Goal: Task Accomplishment & Management: Manage account settings

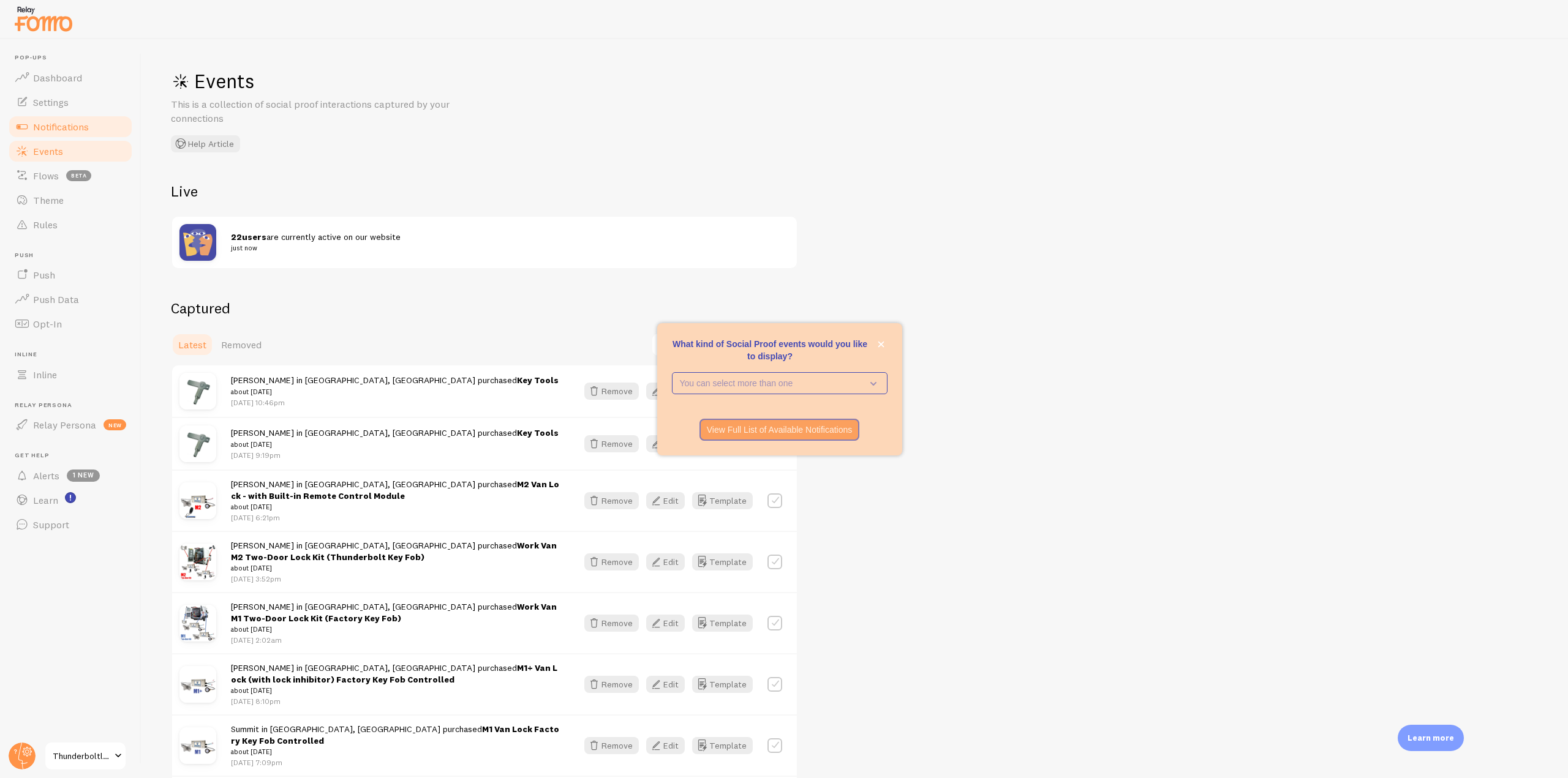
click at [98, 125] on link "Notifications" at bounding box center [70, 126] width 126 height 24
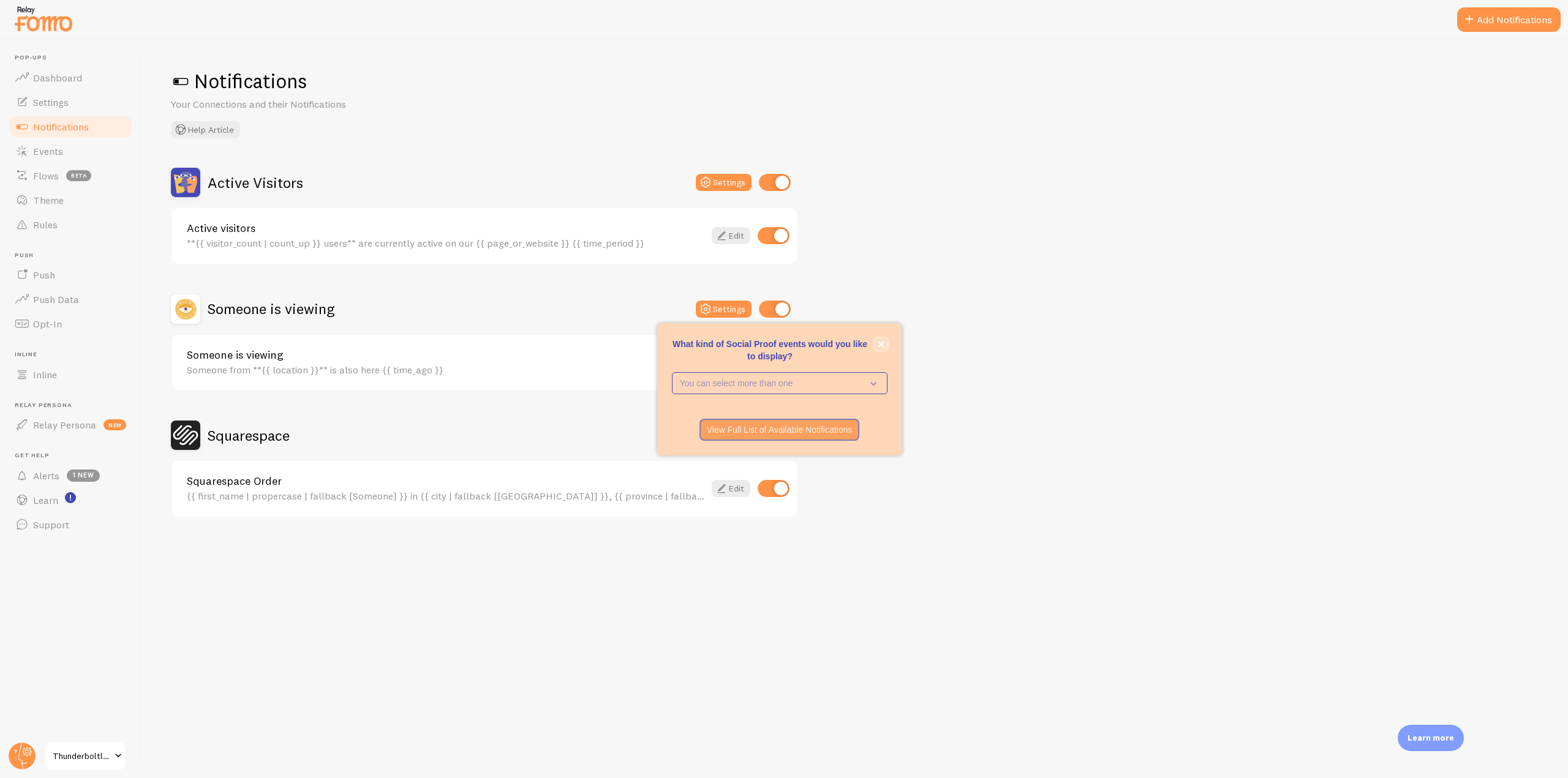
click at [877, 347] on button "close," at bounding box center [881, 344] width 13 height 13
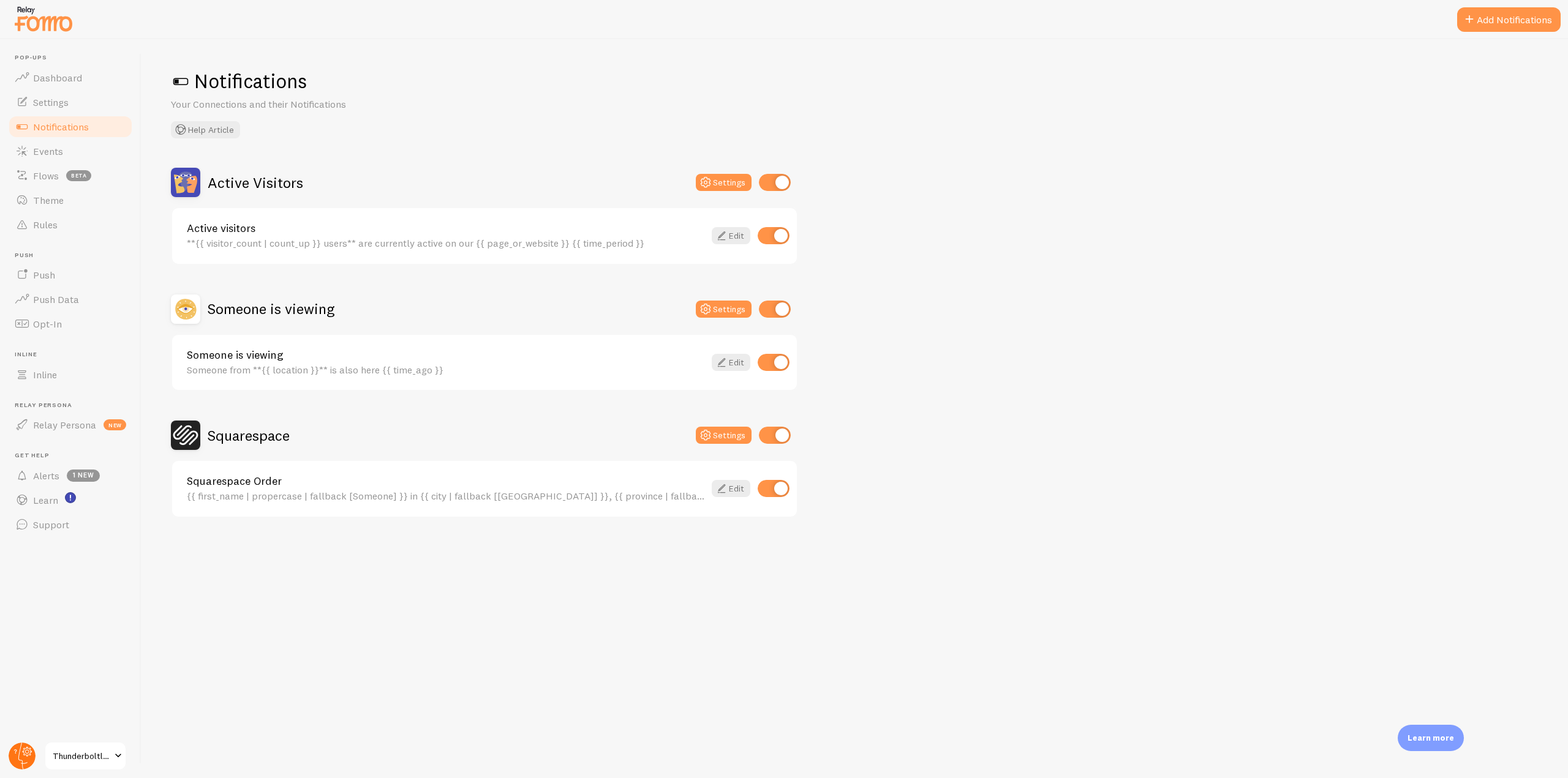
click at [28, 748] on icon at bounding box center [28, 752] width 10 height 10
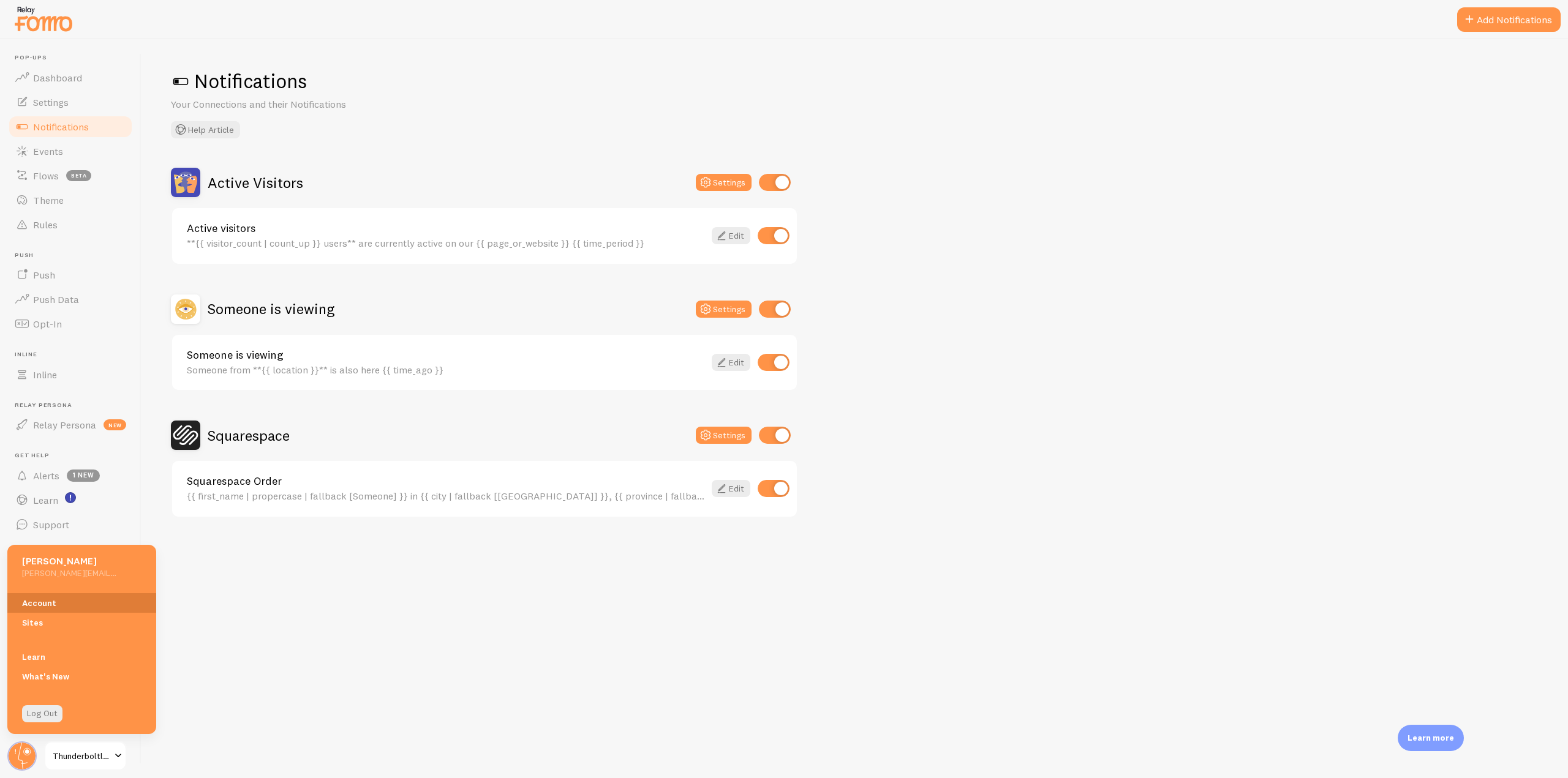
click at [39, 605] on link "Account" at bounding box center [82, 602] width 148 height 19
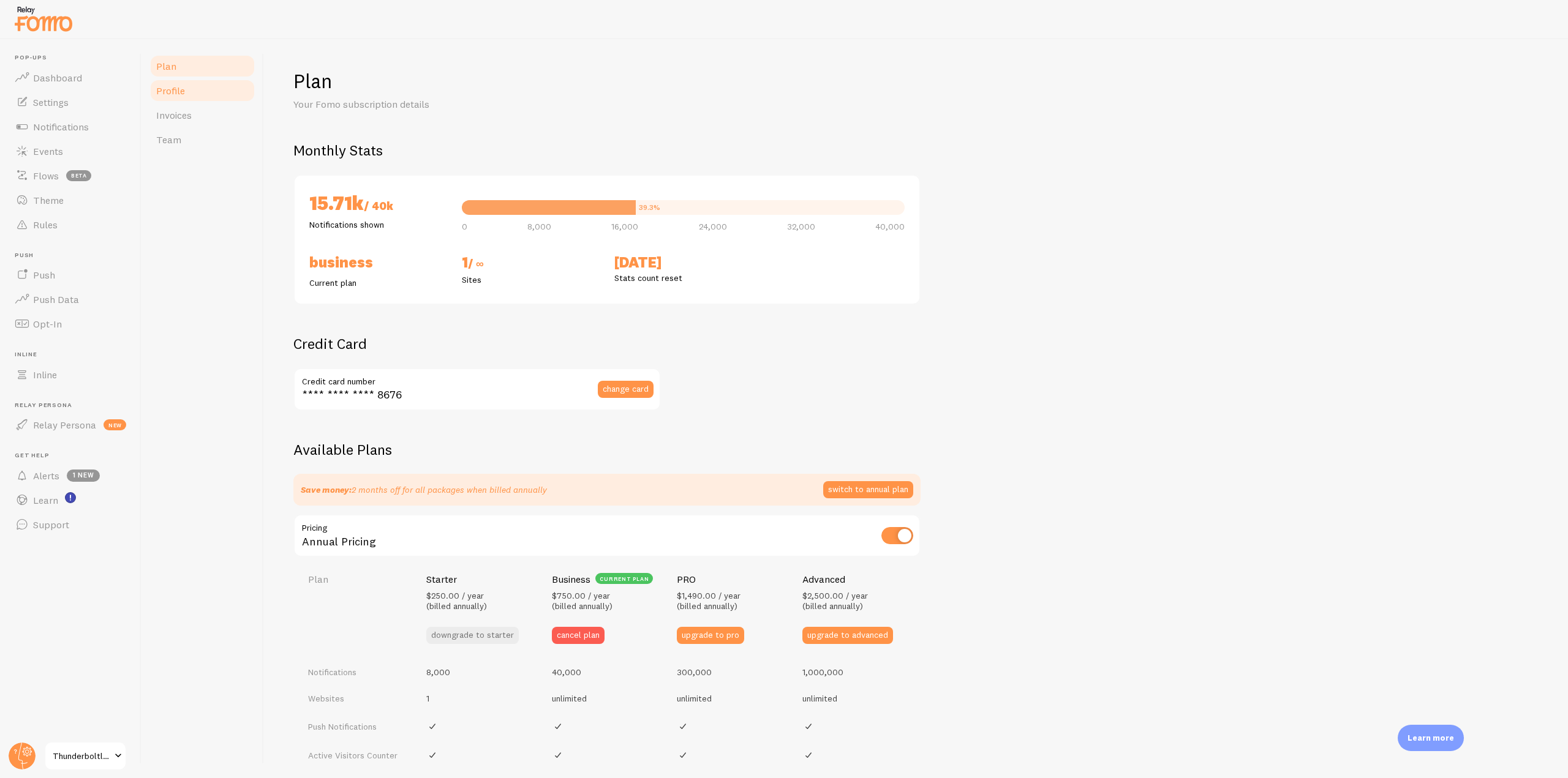
click at [194, 94] on link "Profile" at bounding box center [202, 90] width 107 height 24
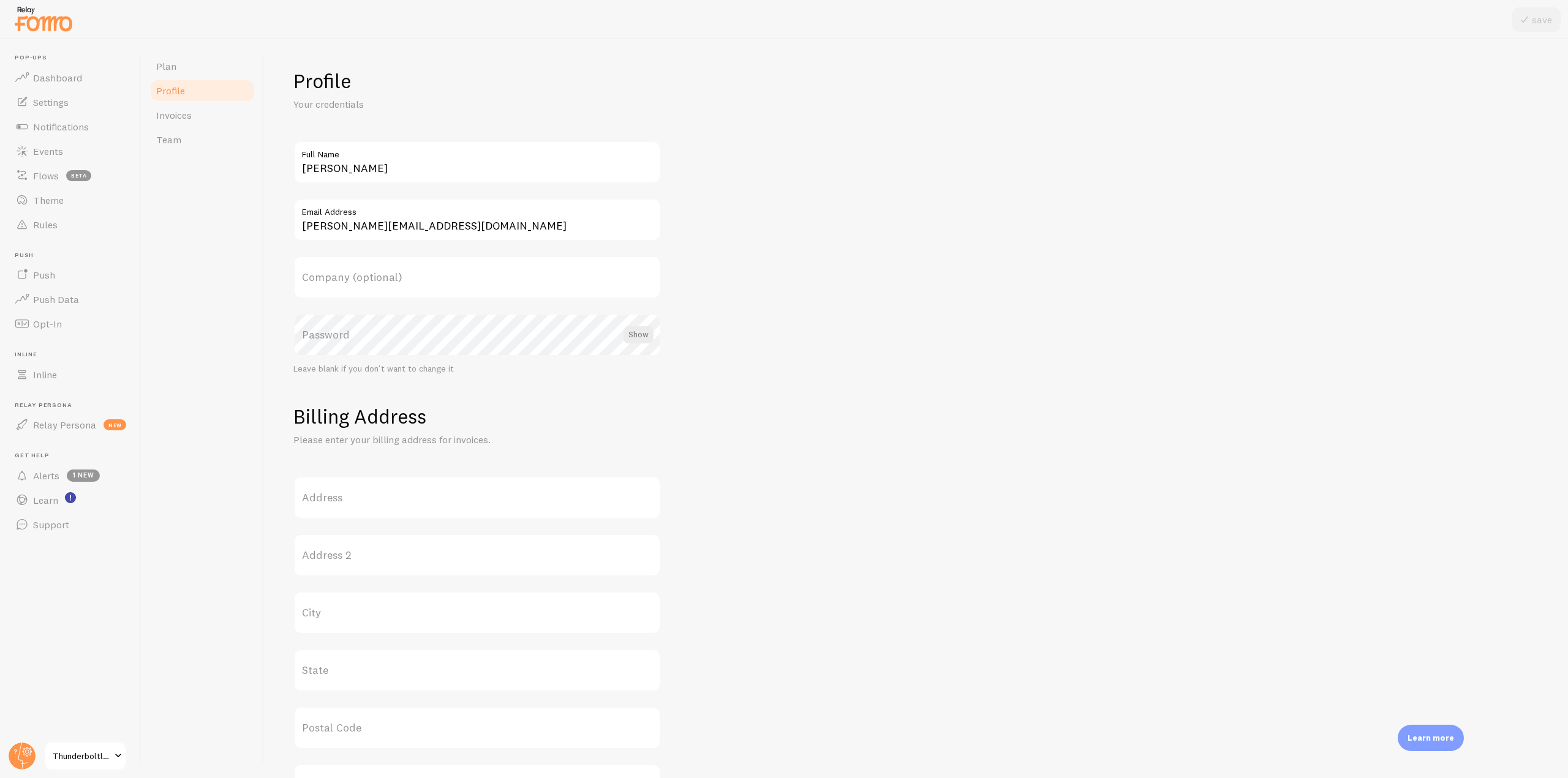
click at [40, 22] on img at bounding box center [43, 18] width 61 height 31
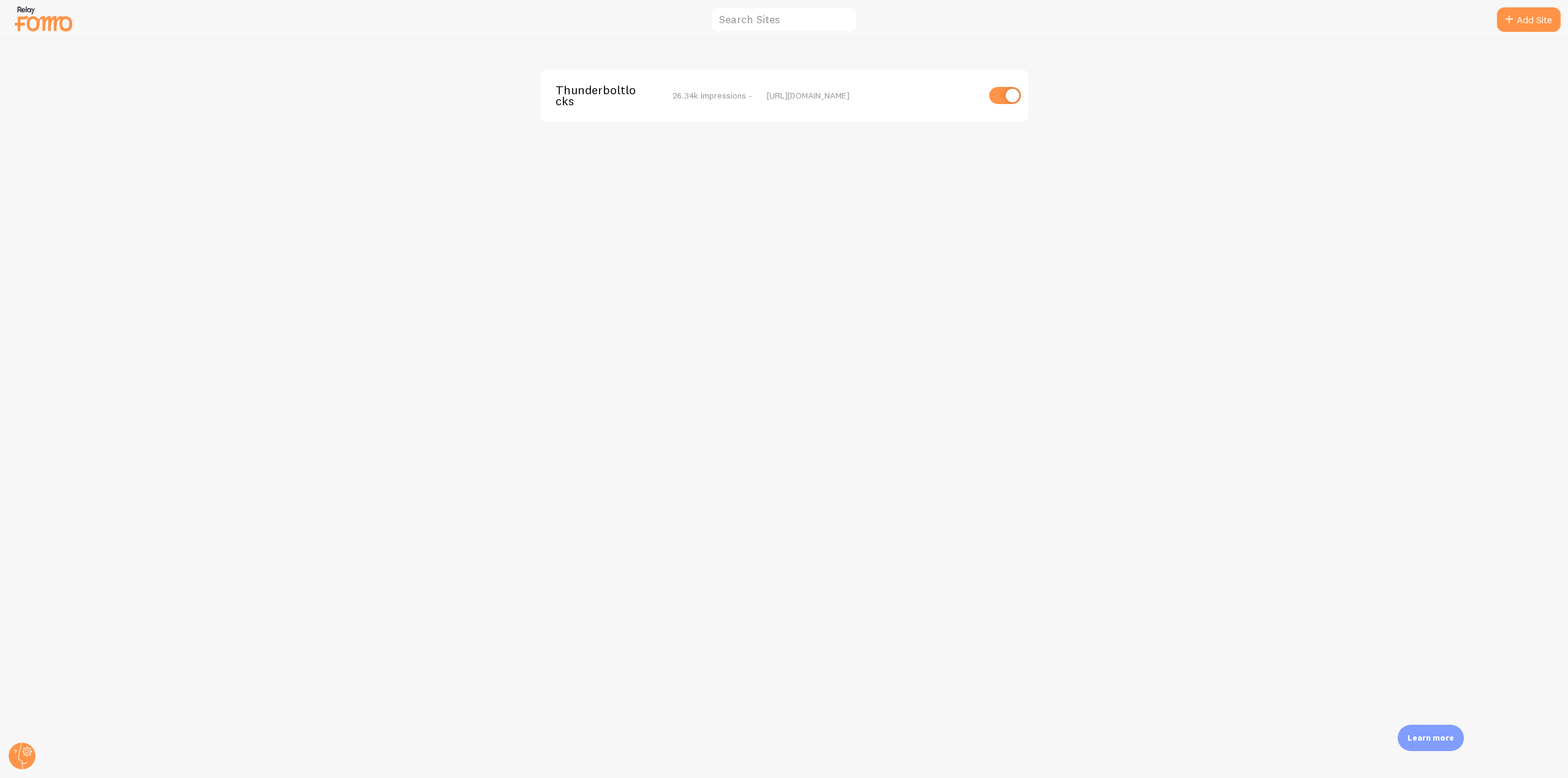
click at [580, 81] on div "Thunderboltlocks 26.34k Impressions - [URL][DOMAIN_NAME]" at bounding box center [784, 96] width 487 height 52
click at [588, 87] on span "Thunderboltlocks" at bounding box center [605, 95] width 98 height 23
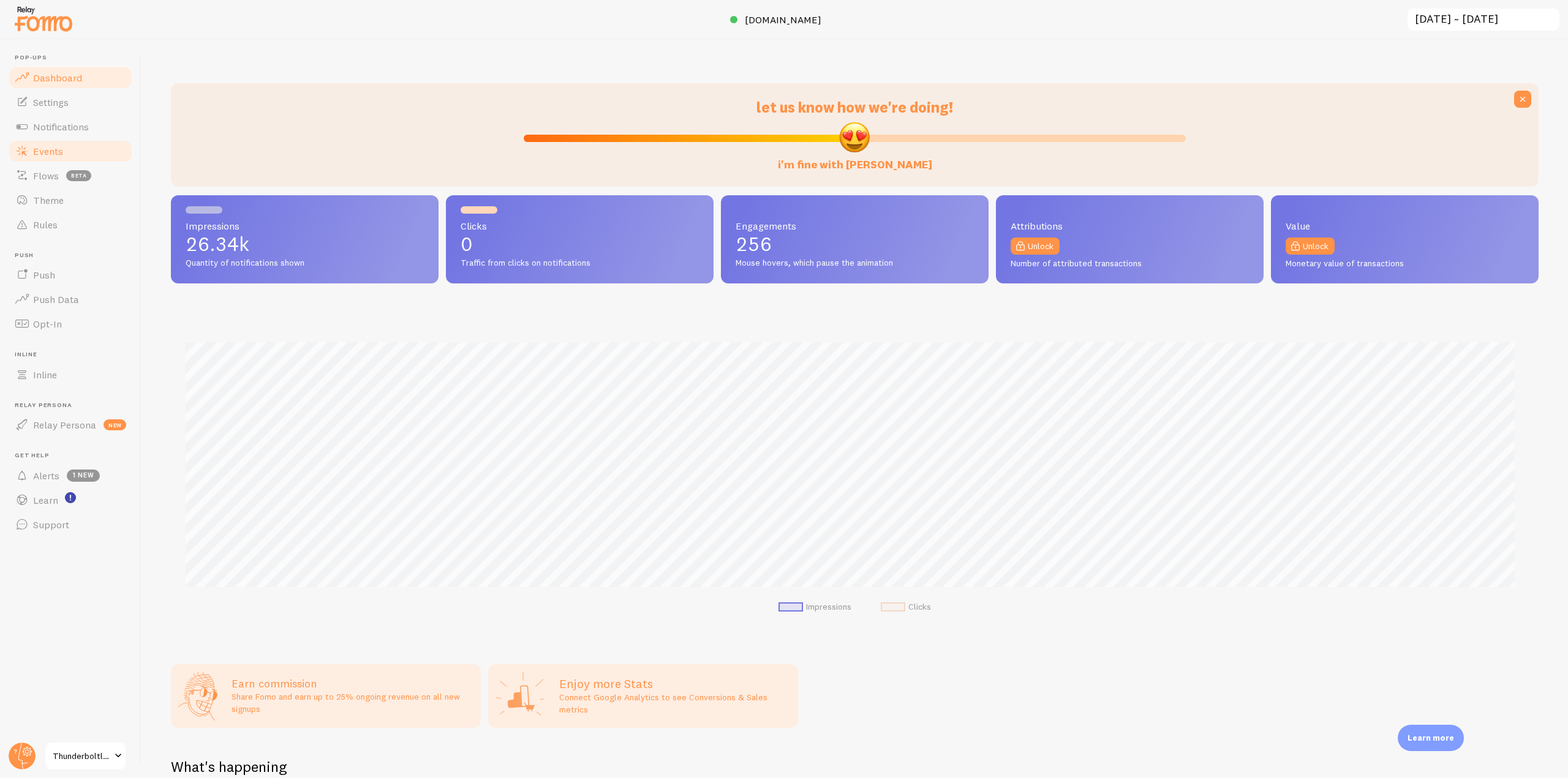
scroll to position [321, 1359]
click at [58, 148] on span "Events" at bounding box center [48, 151] width 30 height 13
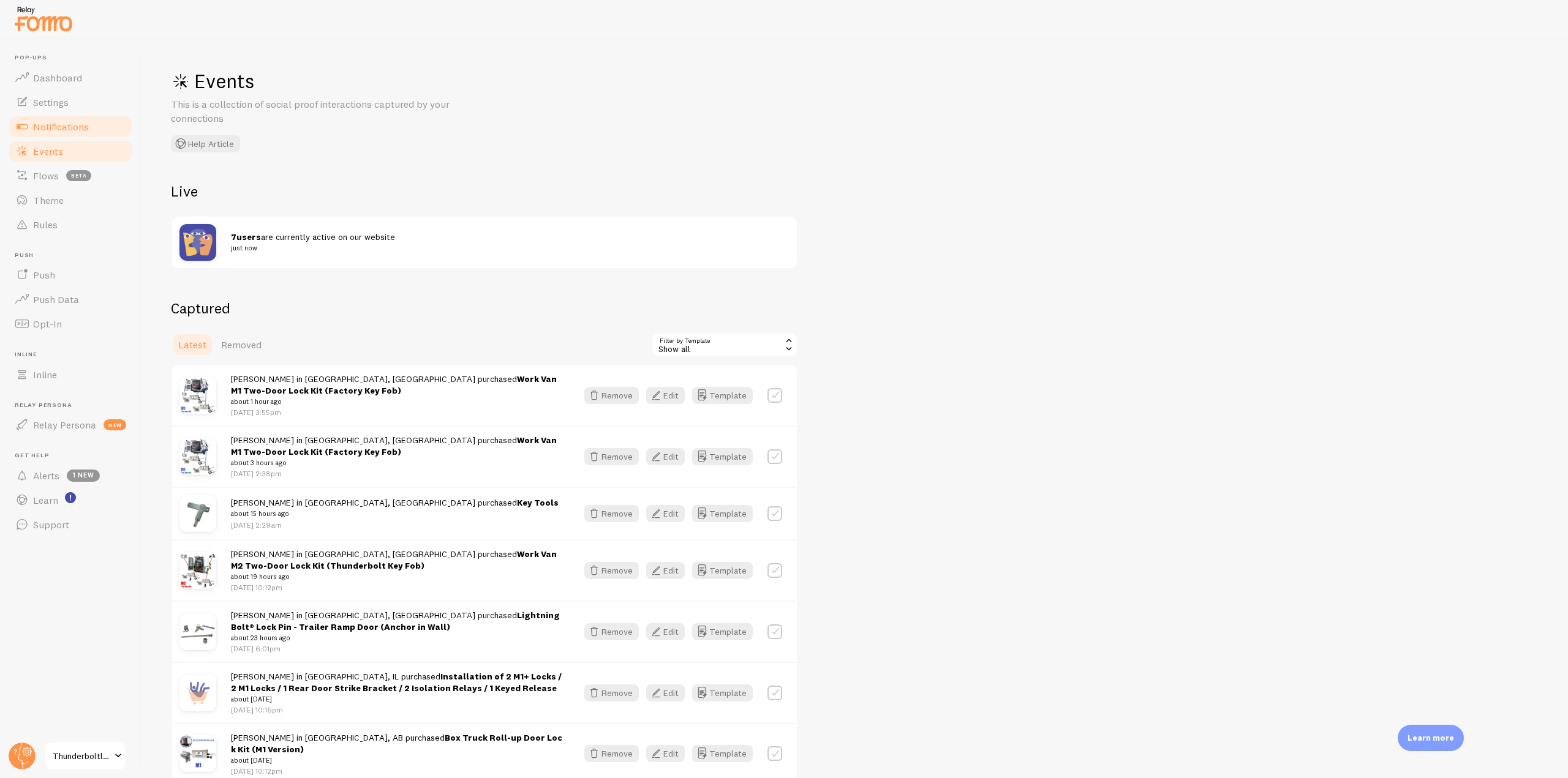
click at [96, 126] on link "Notifications" at bounding box center [70, 126] width 126 height 24
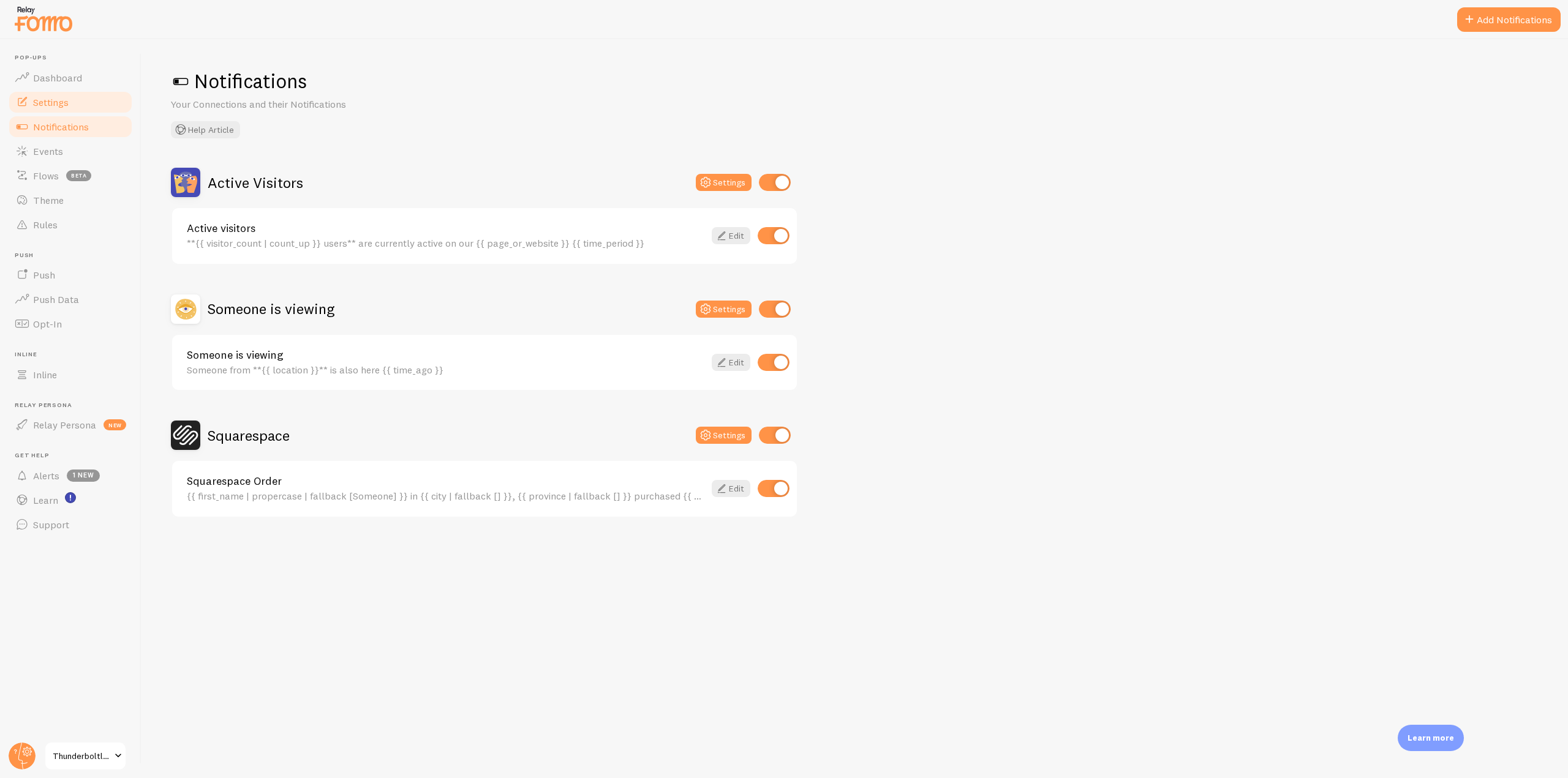
click at [82, 107] on link "Settings" at bounding box center [70, 102] width 126 height 24
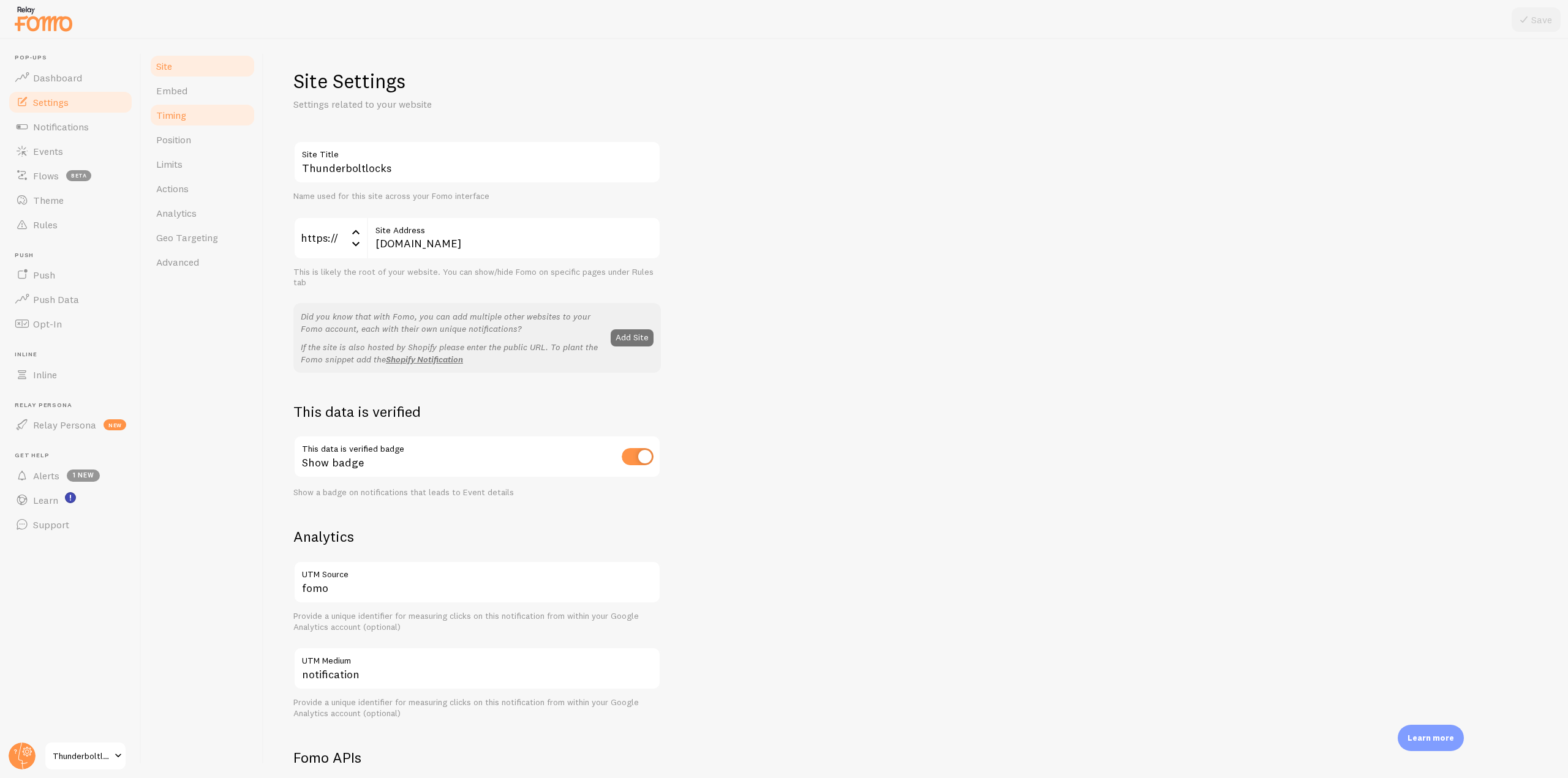
click at [198, 122] on link "Timing" at bounding box center [202, 114] width 107 height 24
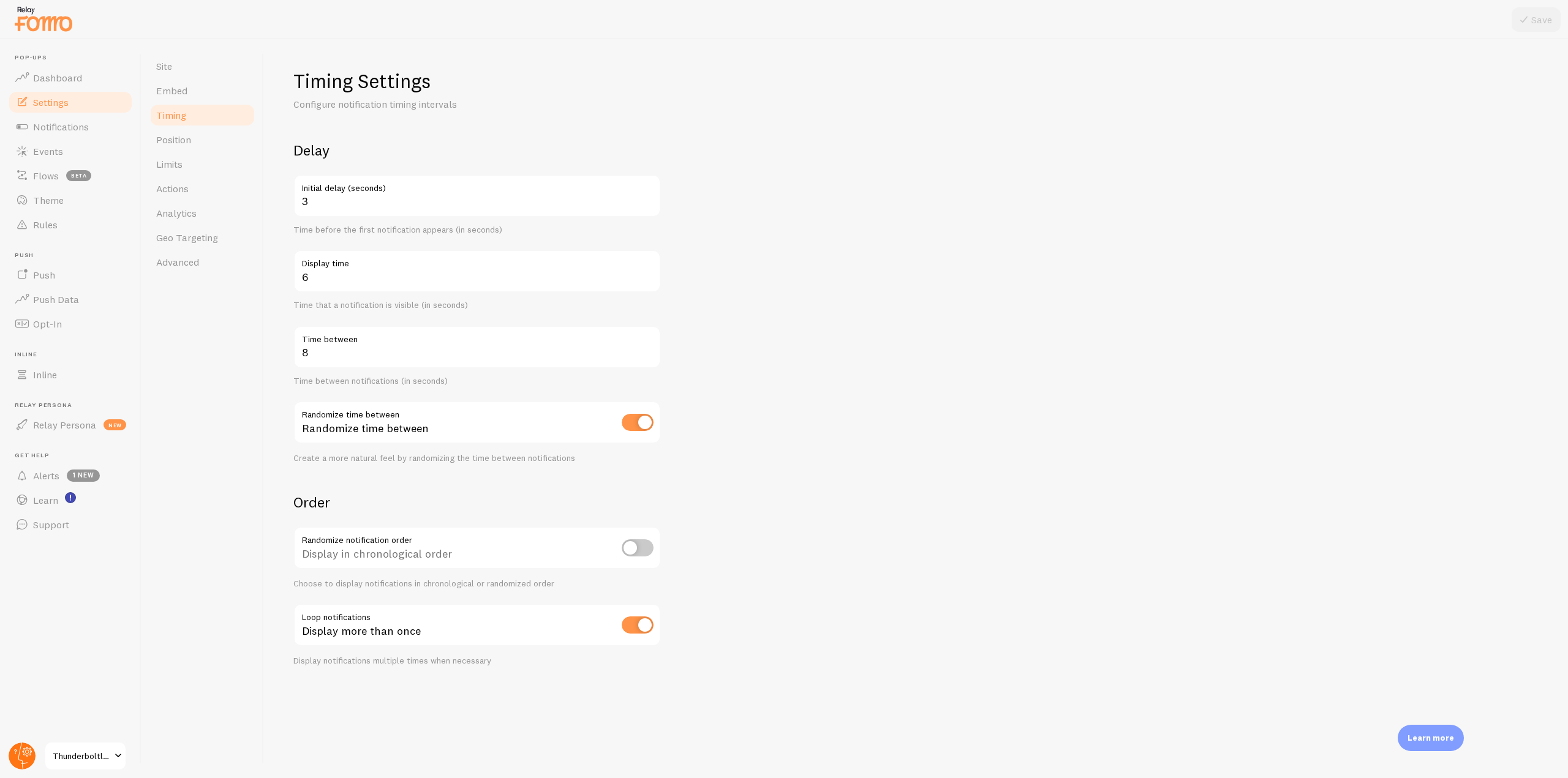
click at [19, 753] on icon at bounding box center [22, 755] width 29 height 29
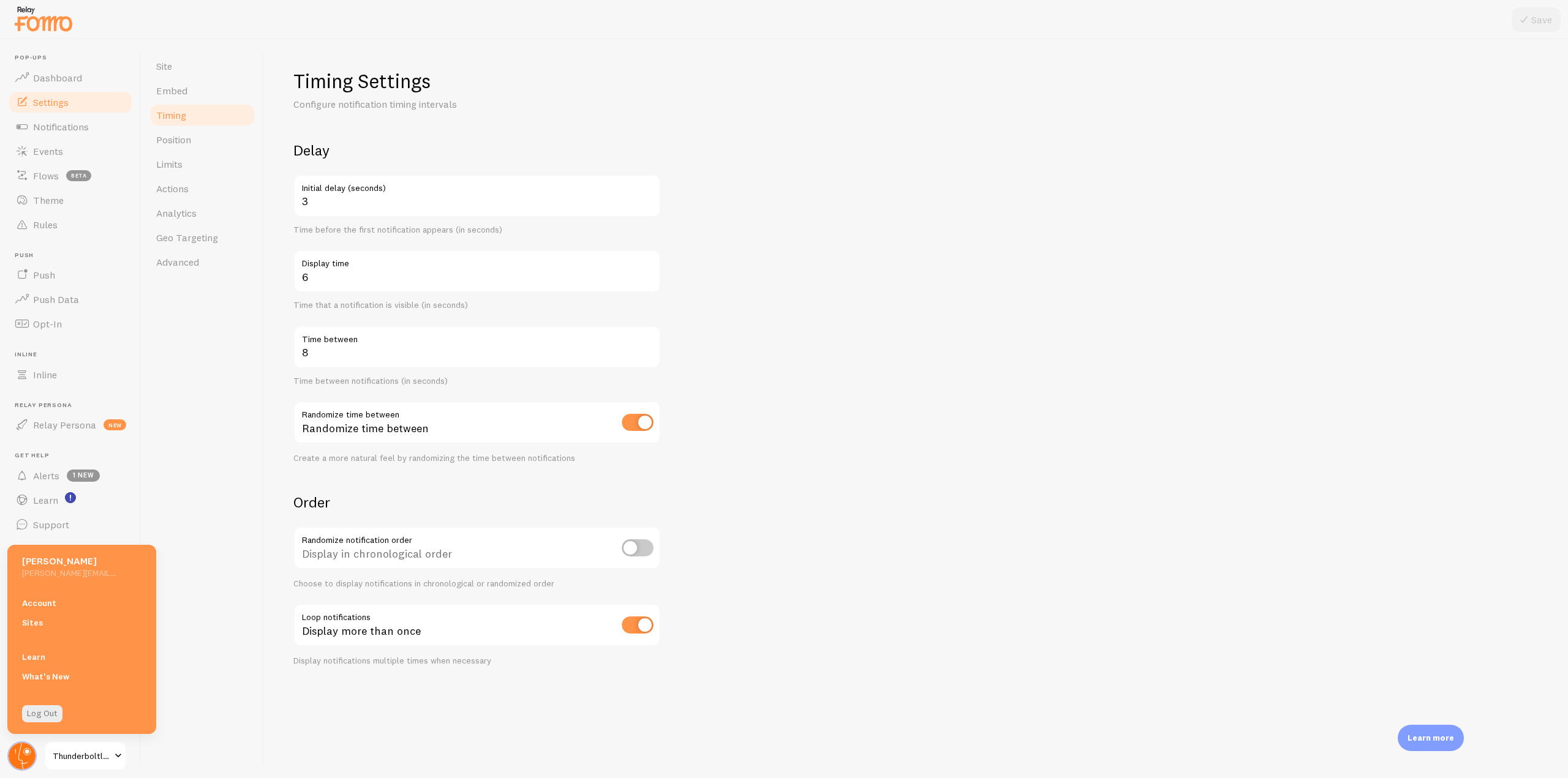
click at [21, 751] on circle at bounding box center [22, 756] width 27 height 27
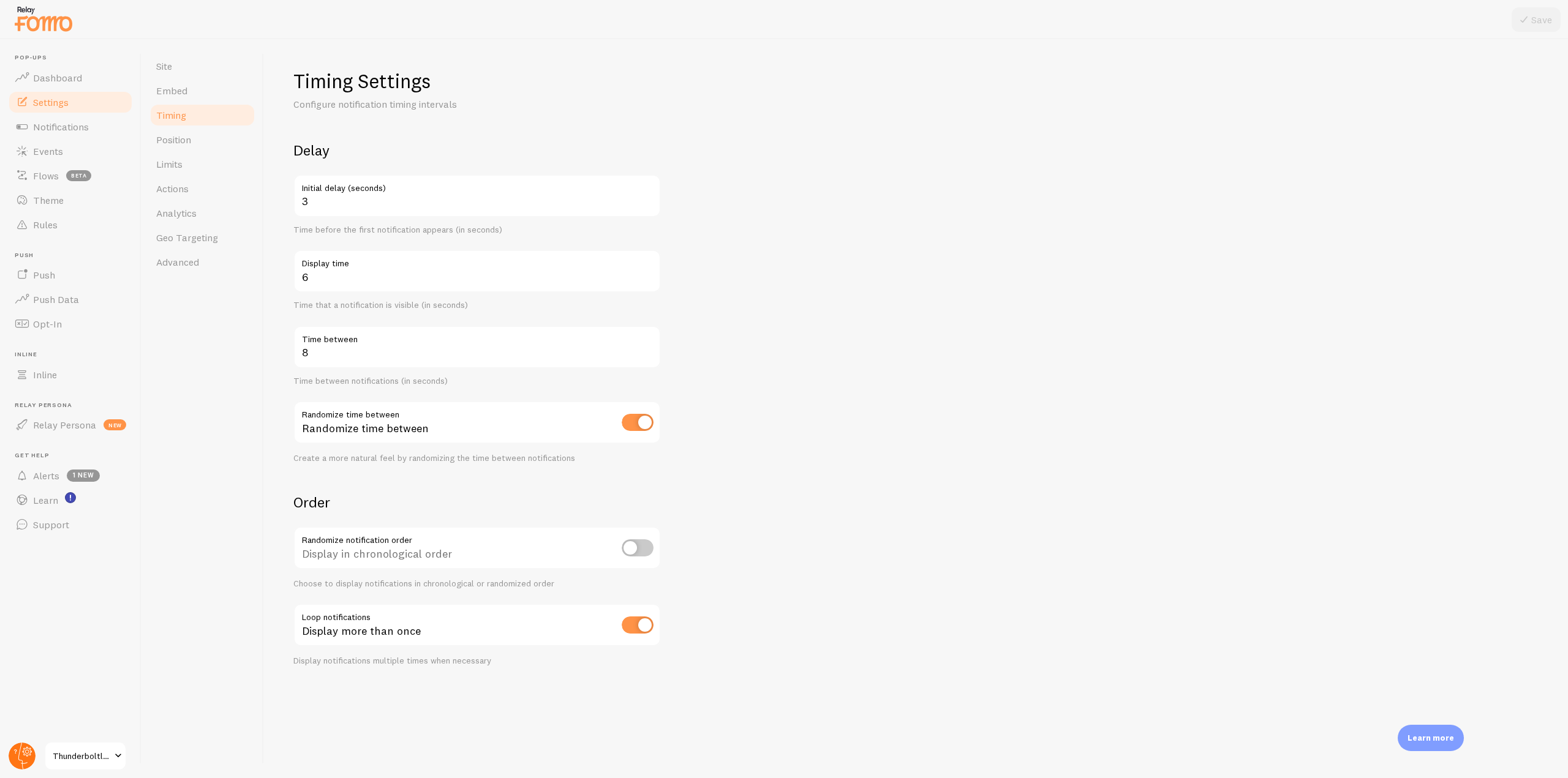
click at [18, 757] on circle at bounding box center [22, 756] width 27 height 27
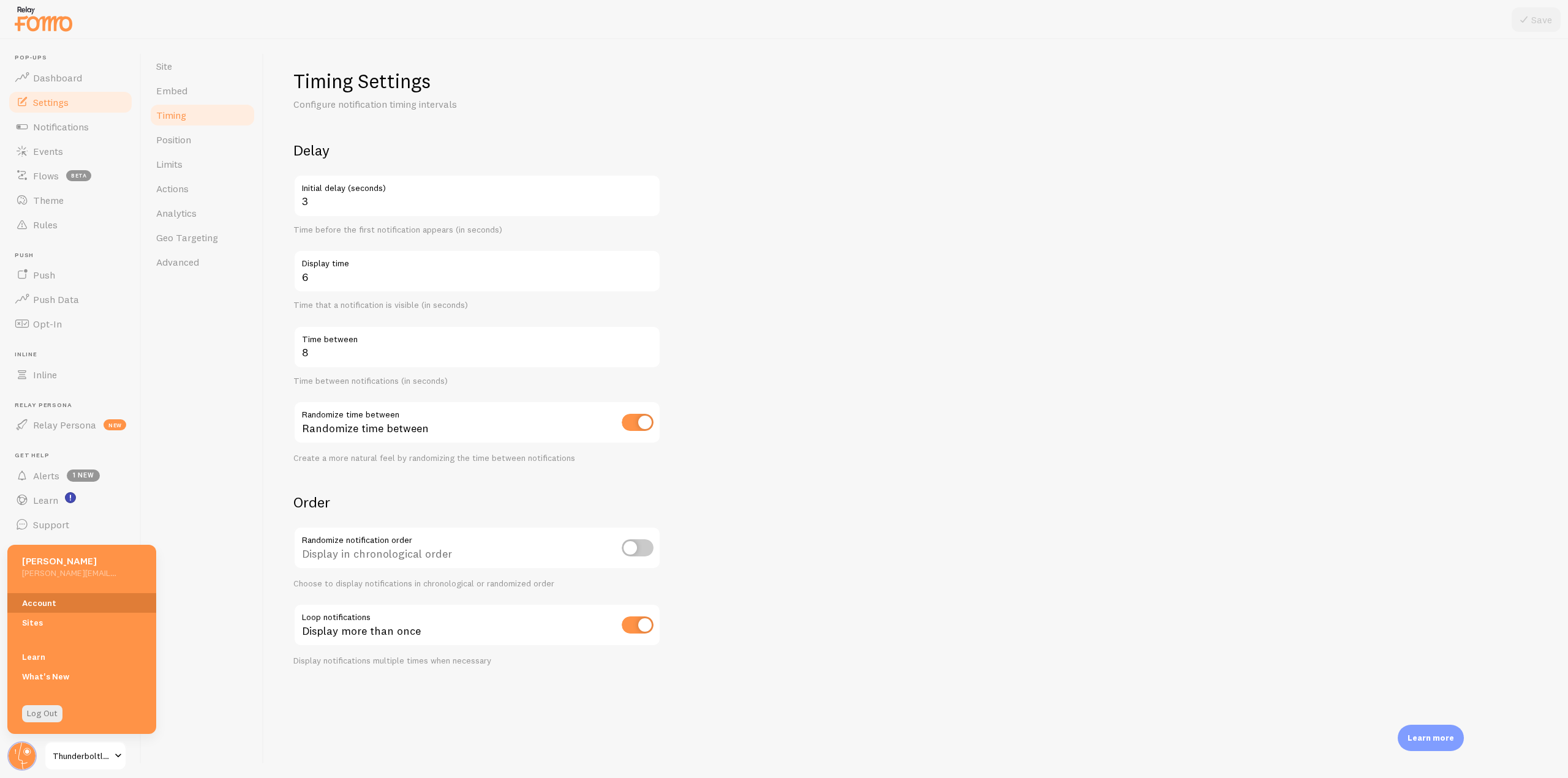
click at [45, 610] on link "Account" at bounding box center [82, 602] width 148 height 19
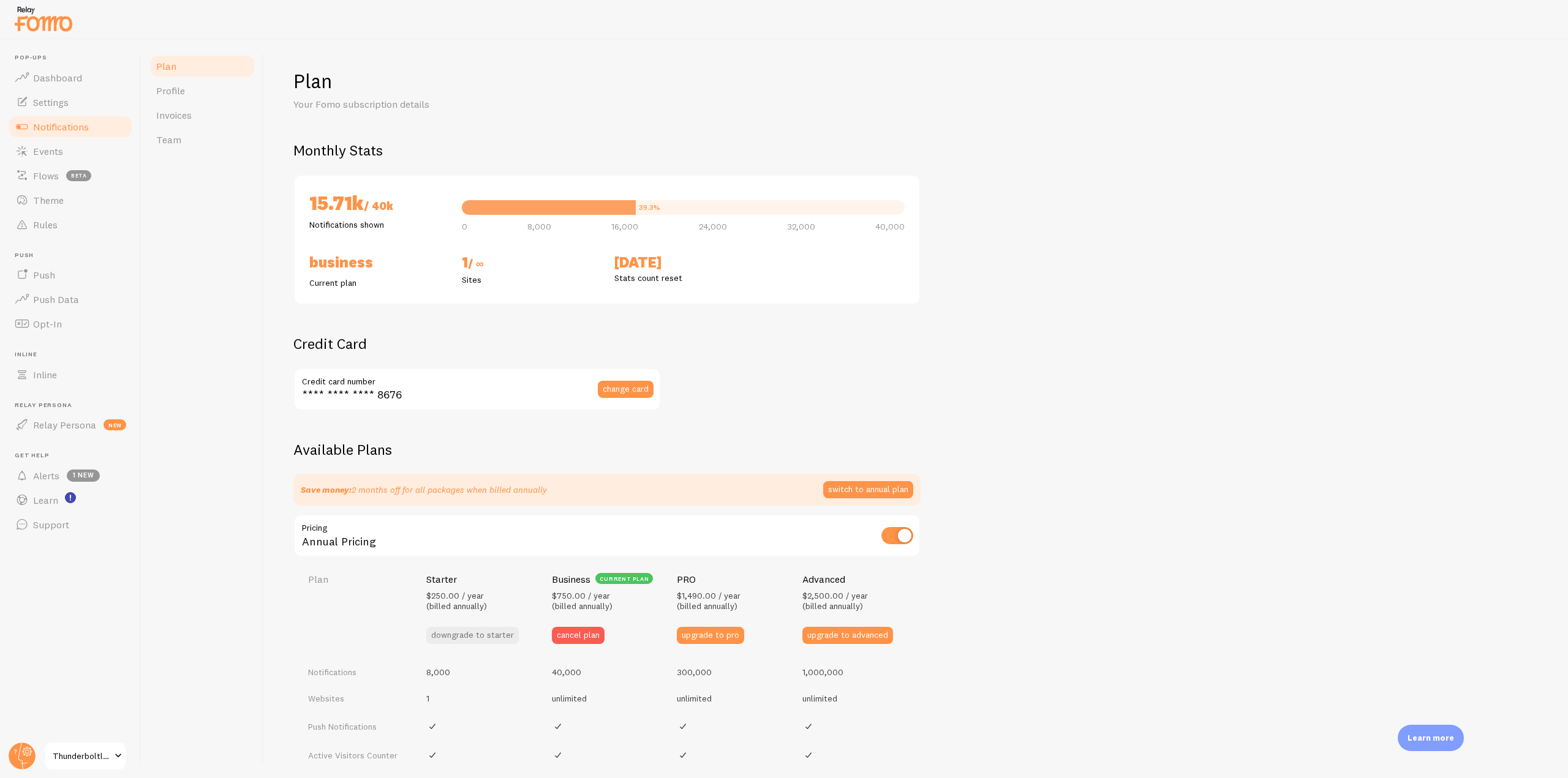
click at [73, 123] on span "Notifications" at bounding box center [61, 127] width 56 height 13
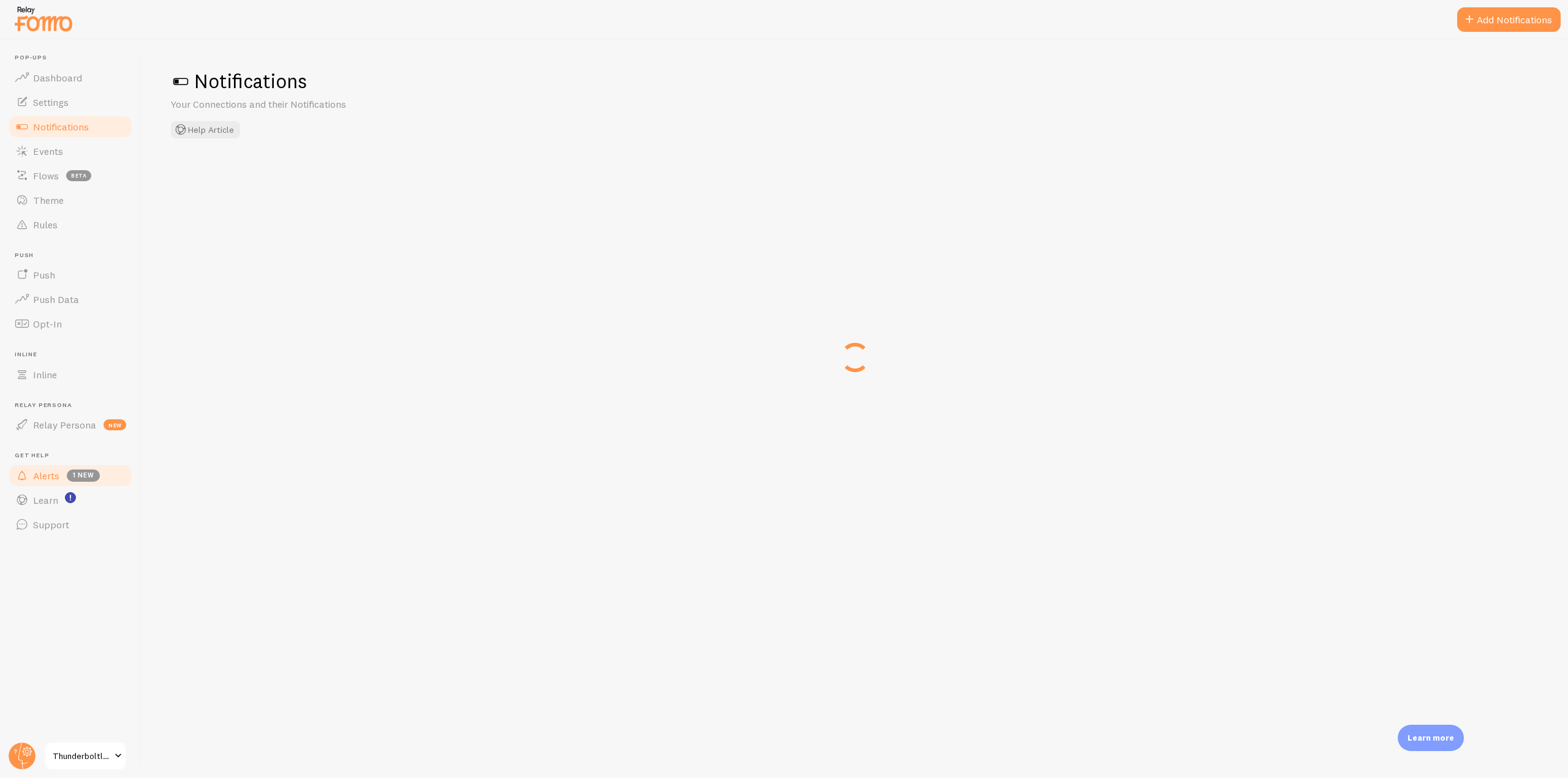
checkbox input "false"
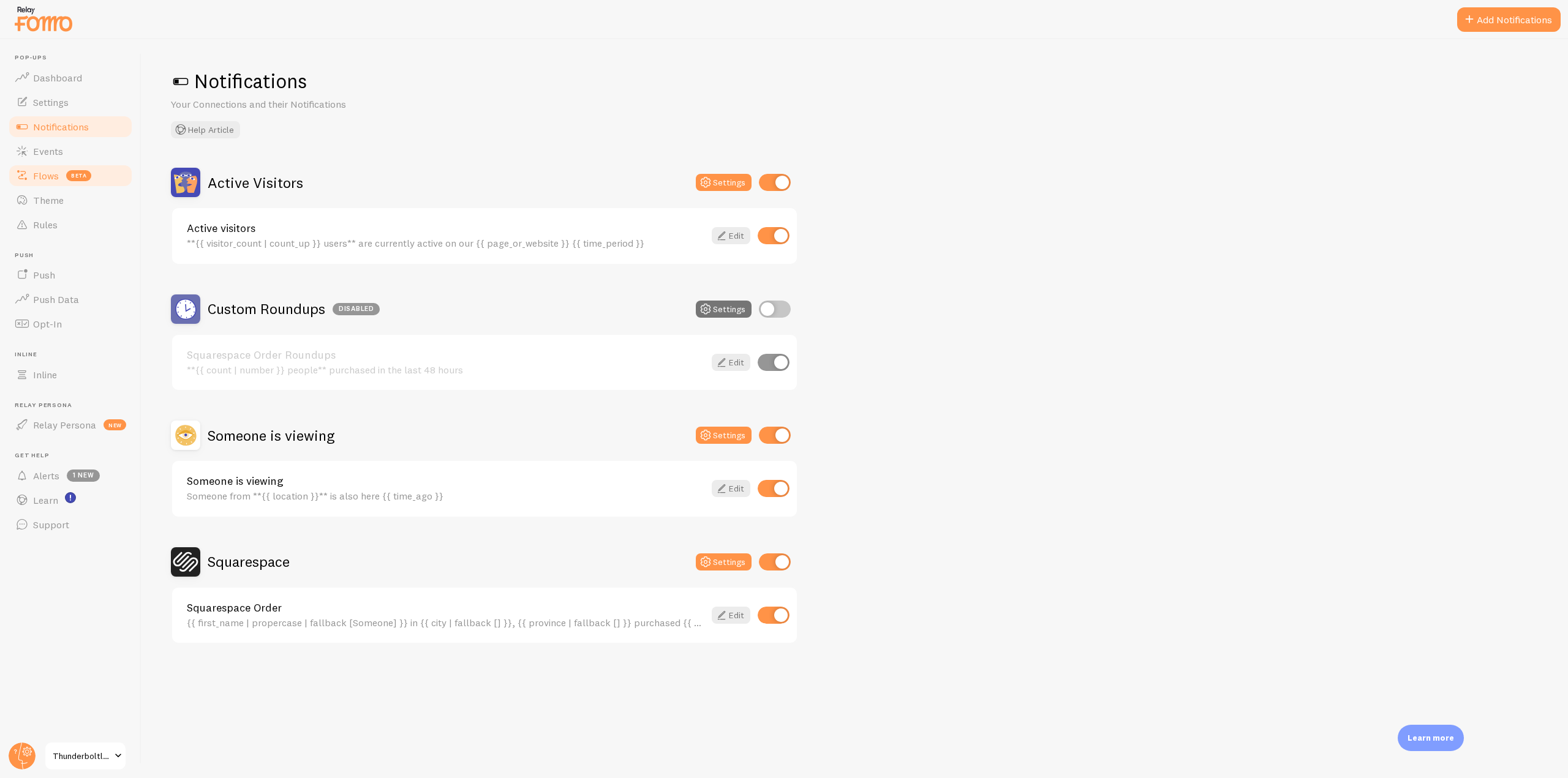
click at [70, 166] on link "Flows beta" at bounding box center [70, 175] width 126 height 24
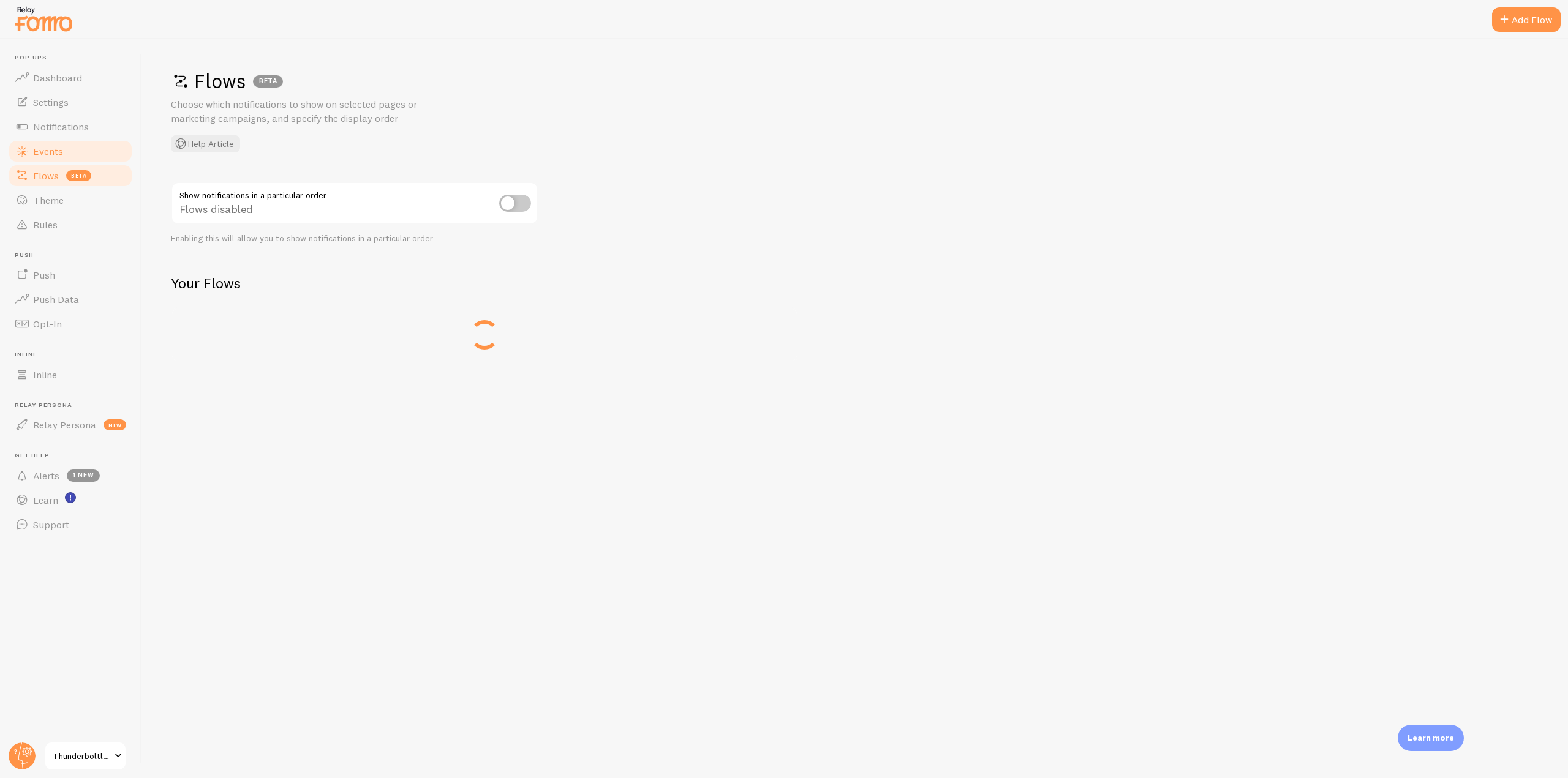
click at [68, 146] on link "Events" at bounding box center [70, 151] width 126 height 24
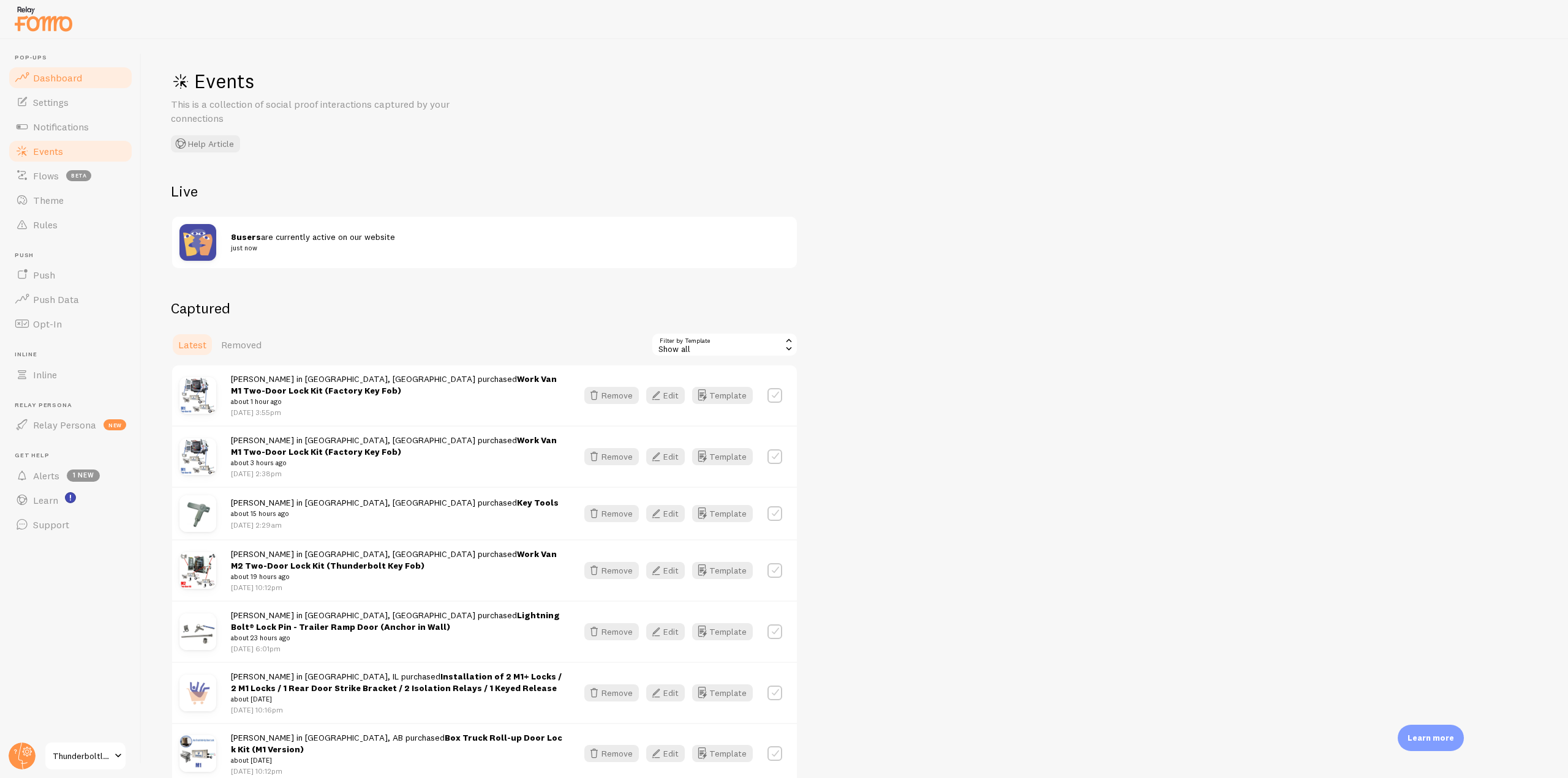
click at [78, 80] on span "Dashboard" at bounding box center [58, 78] width 49 height 13
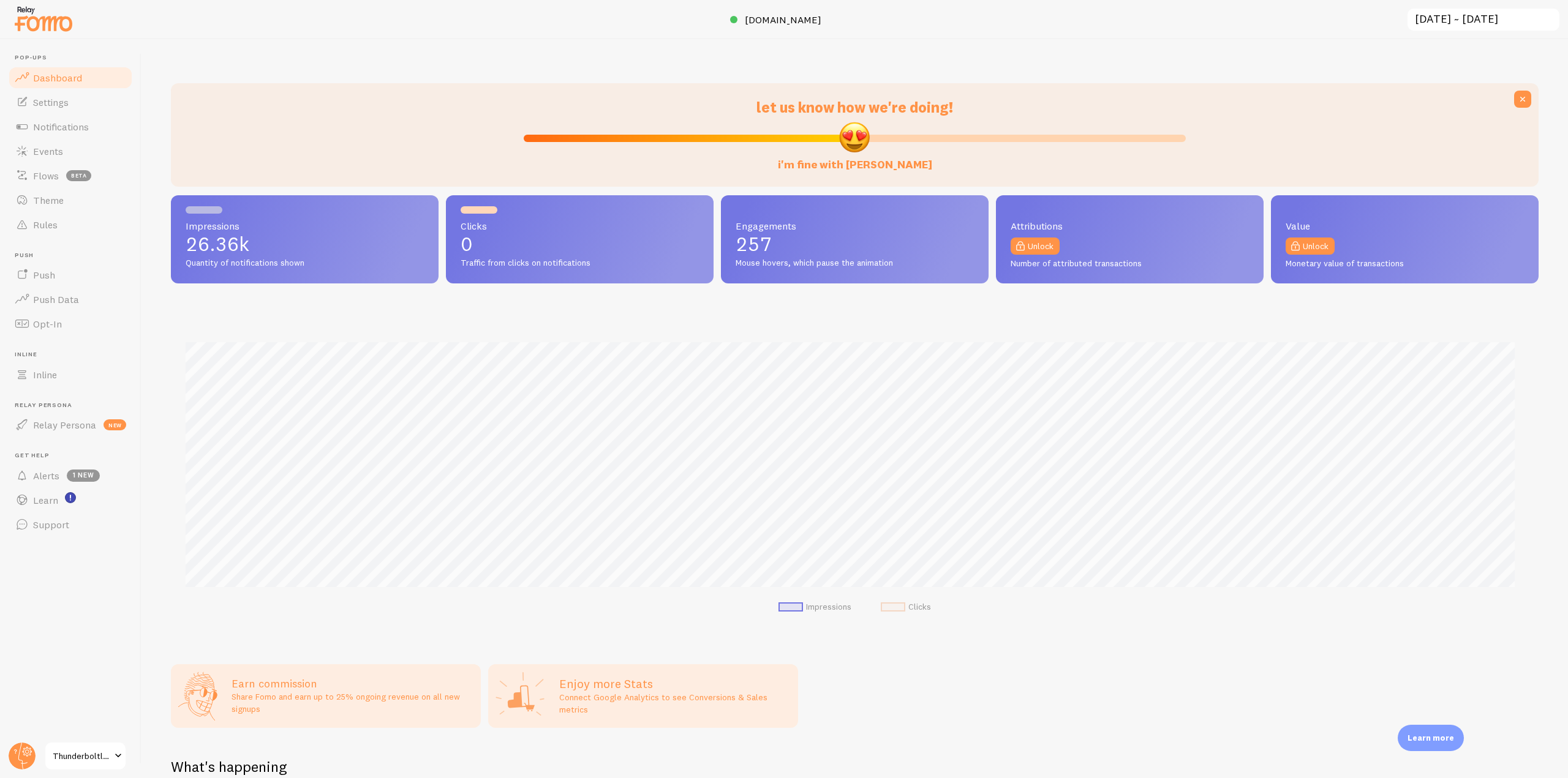
scroll to position [321, 1359]
click at [38, 27] on img at bounding box center [43, 18] width 61 height 31
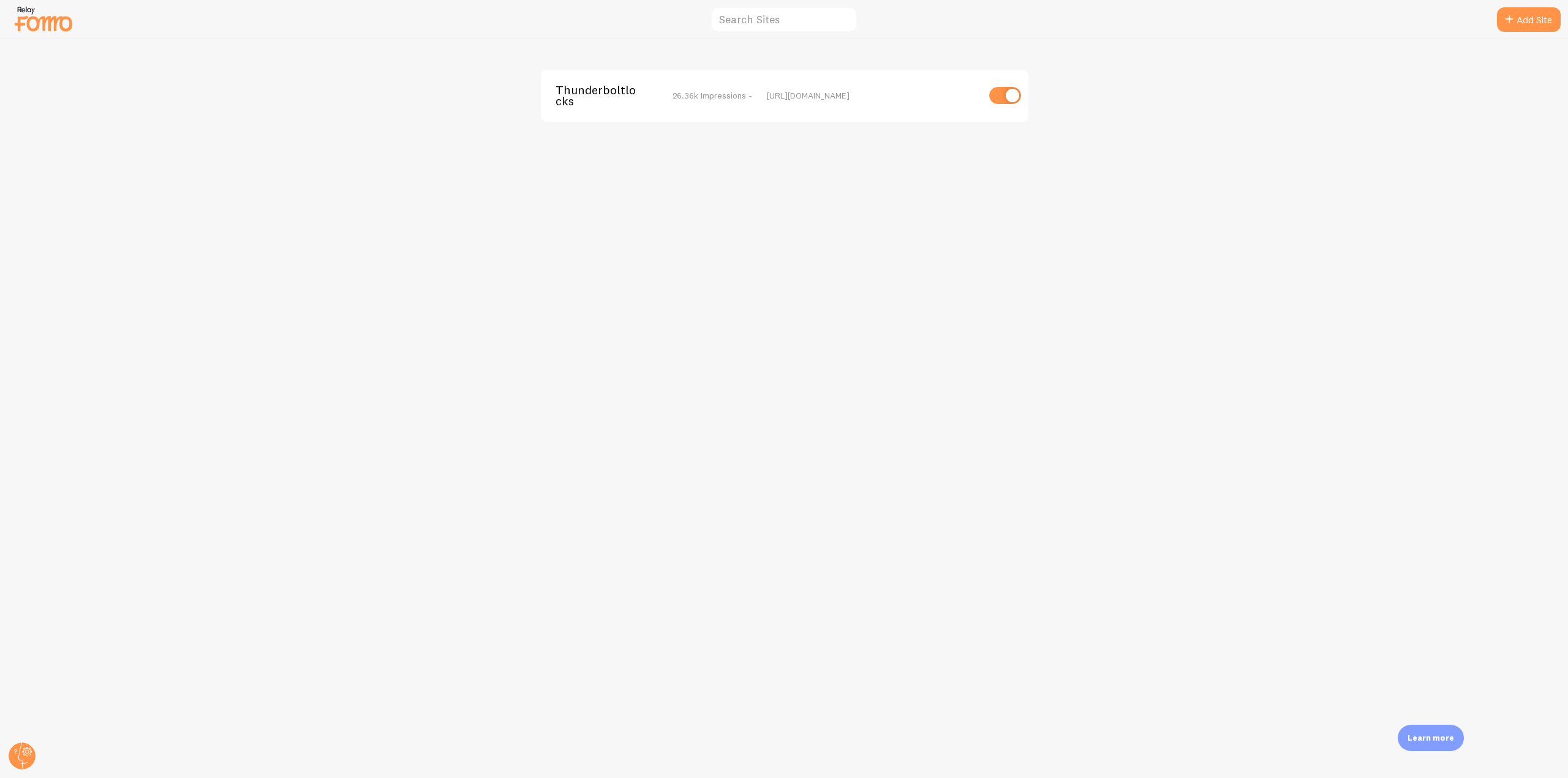
click at [584, 88] on span "Thunderboltlocks" at bounding box center [605, 95] width 98 height 23
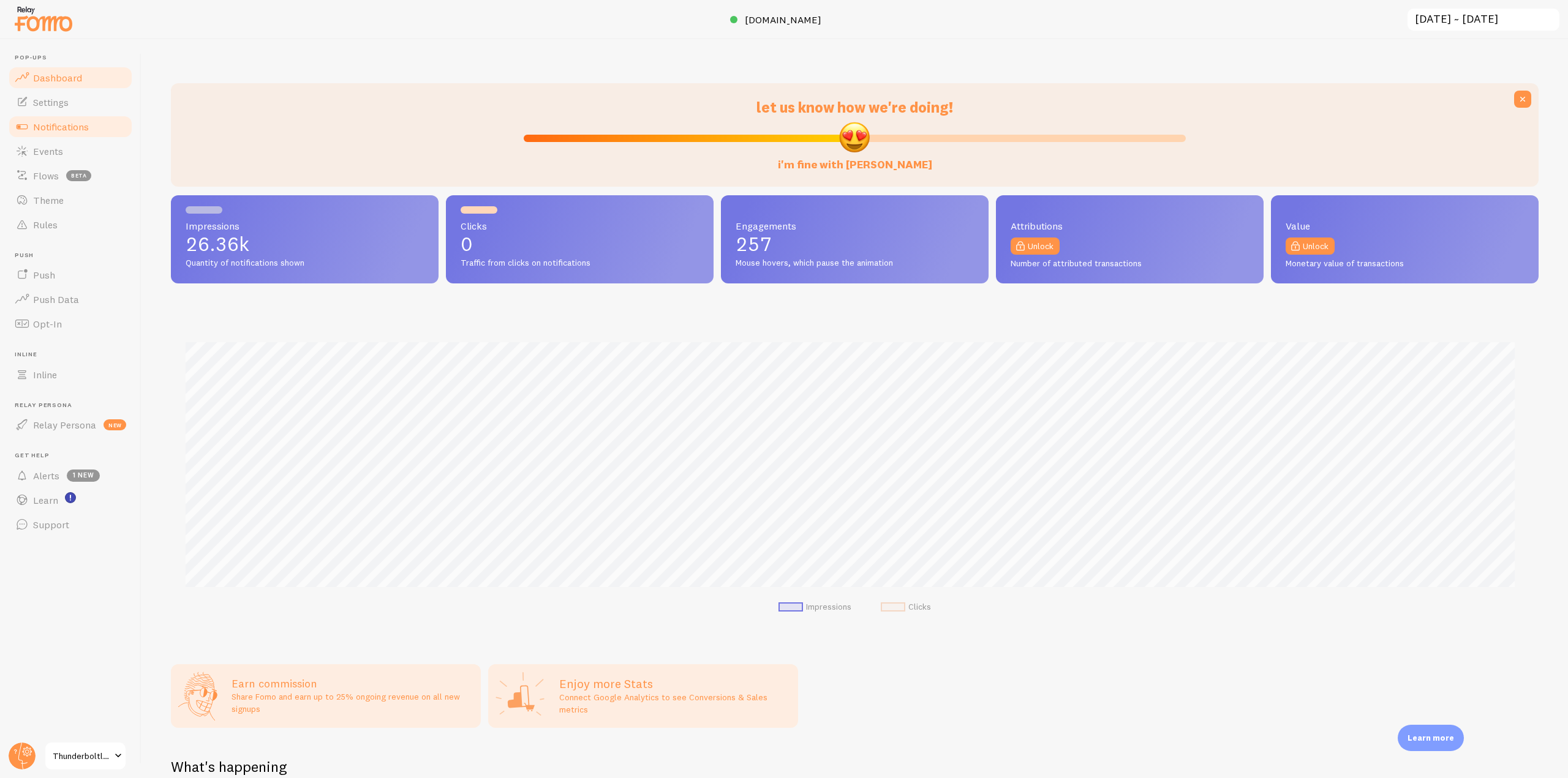
click at [79, 131] on span "Notifications" at bounding box center [61, 127] width 56 height 13
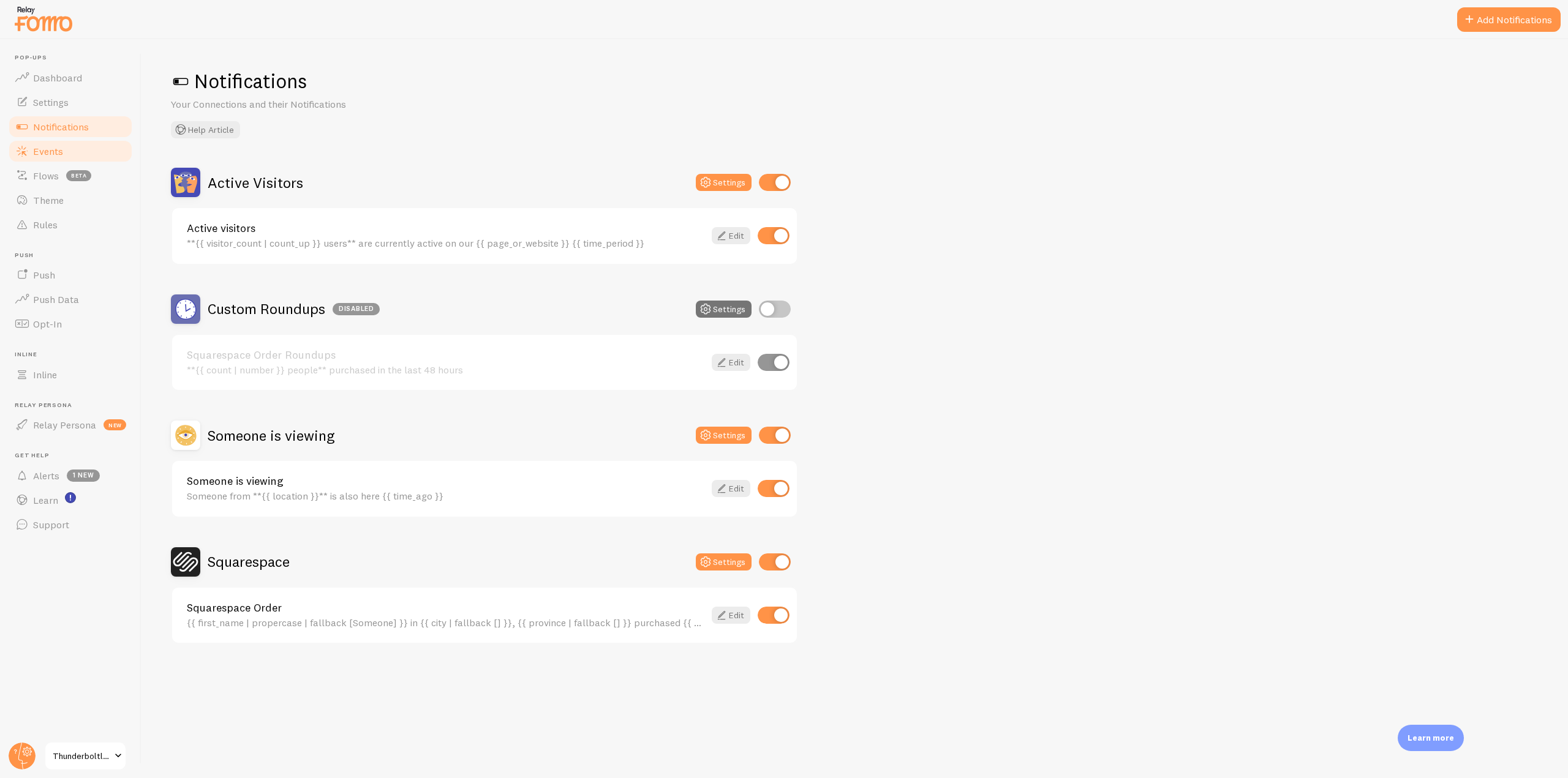
click at [72, 148] on link "Events" at bounding box center [70, 151] width 126 height 24
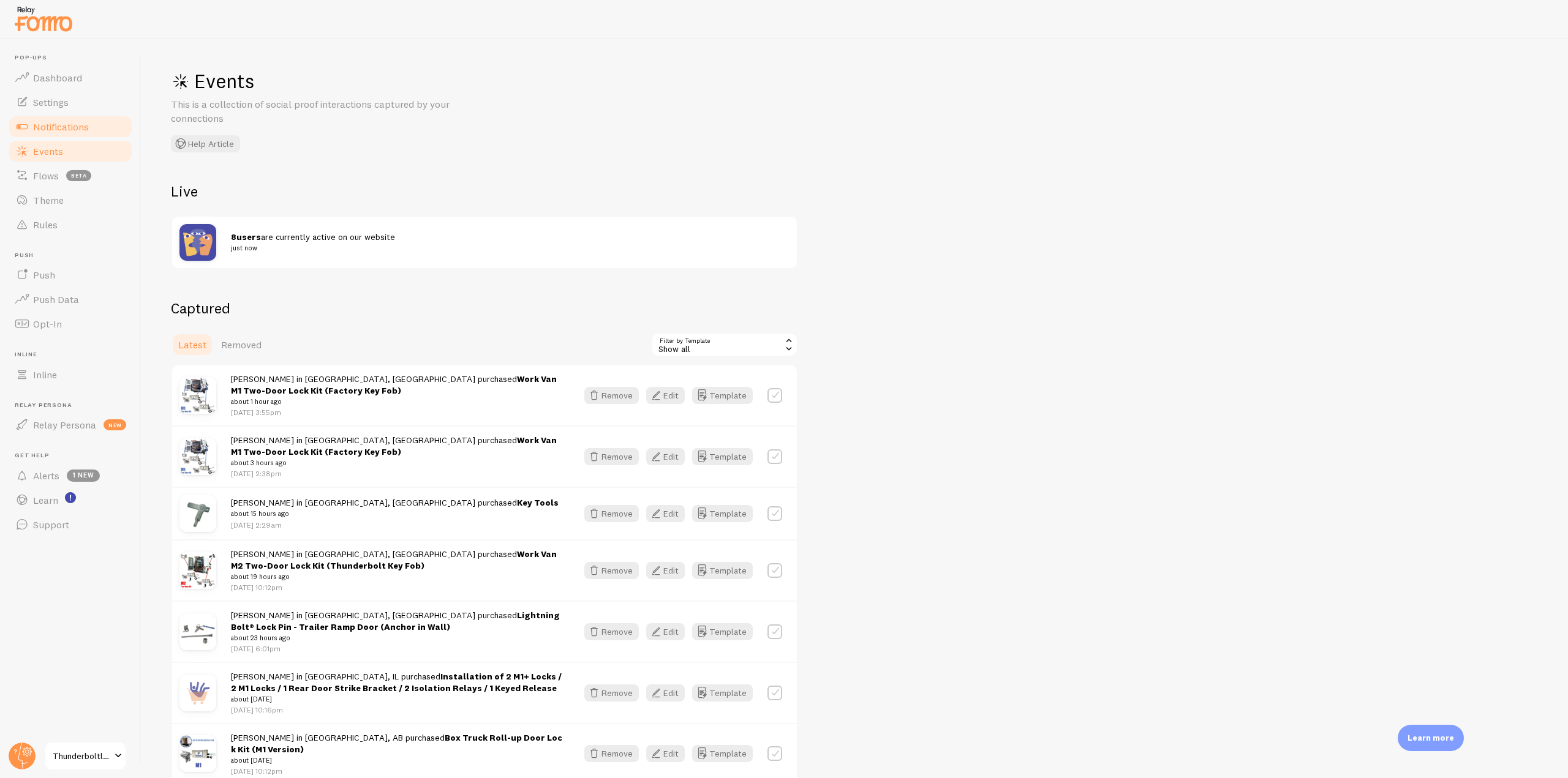
click at [94, 122] on link "Notifications" at bounding box center [70, 126] width 126 height 24
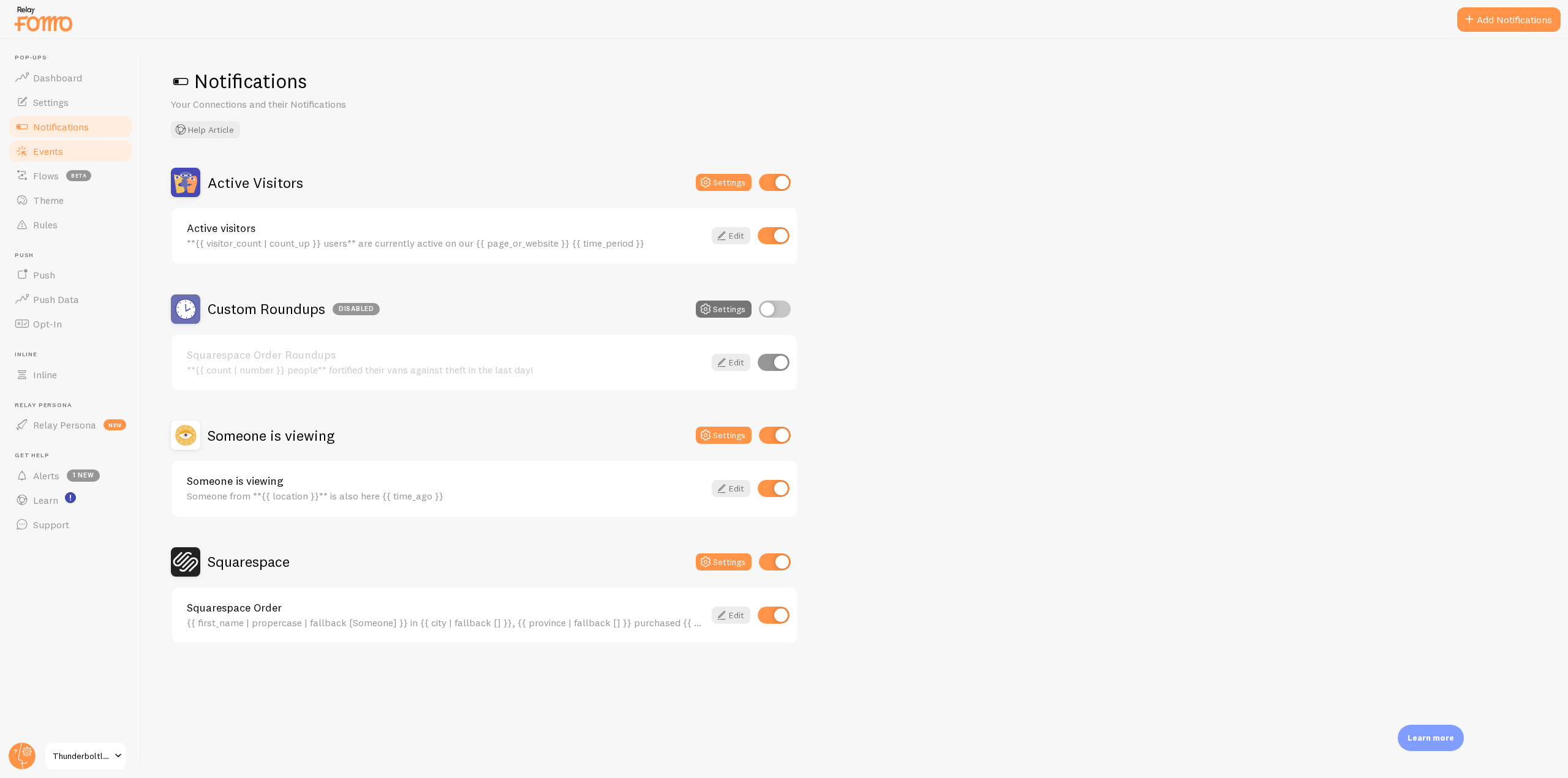
click at [73, 152] on link "Events" at bounding box center [70, 151] width 126 height 24
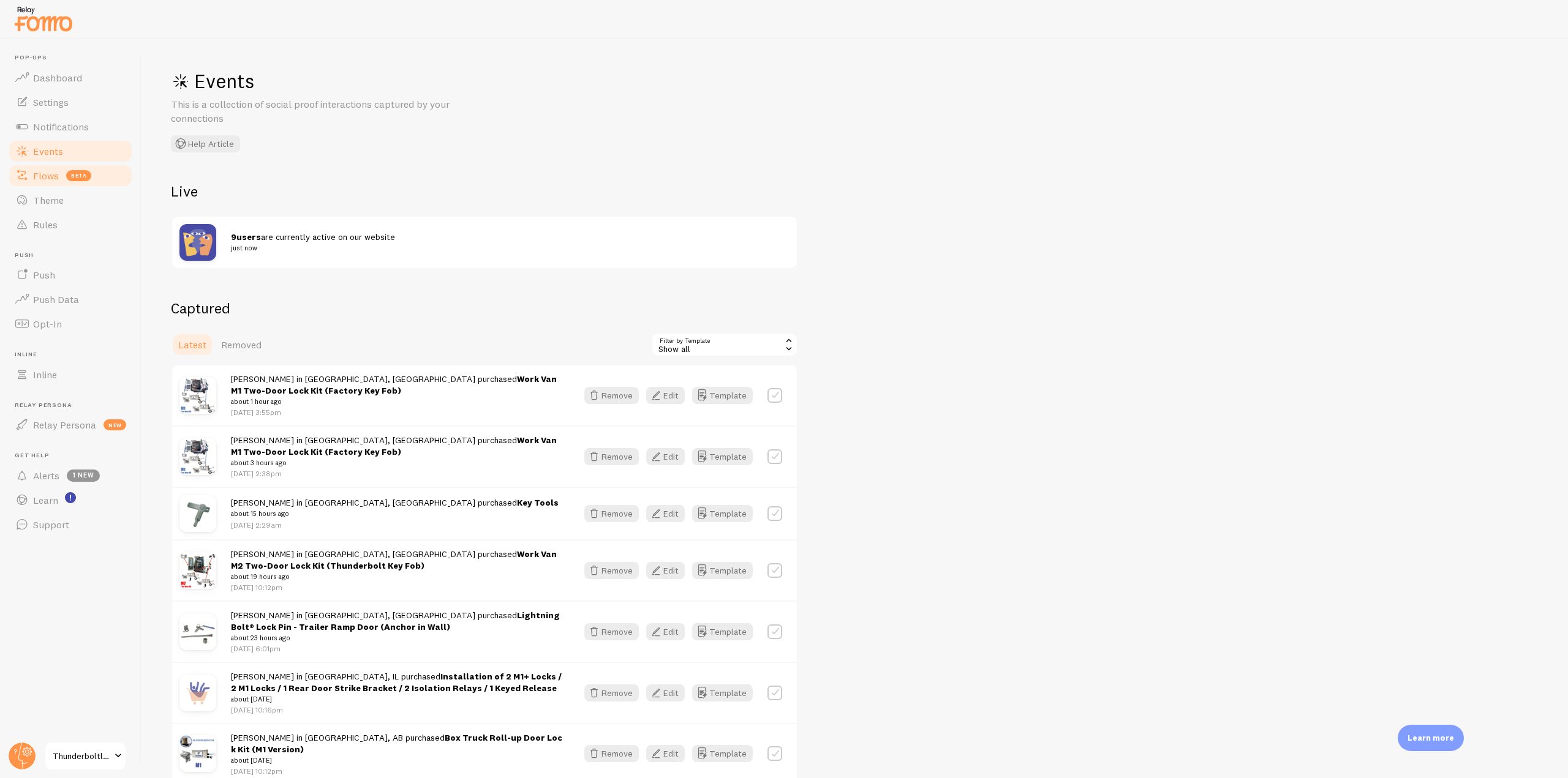
click at [75, 180] on span "beta" at bounding box center [78, 175] width 25 height 11
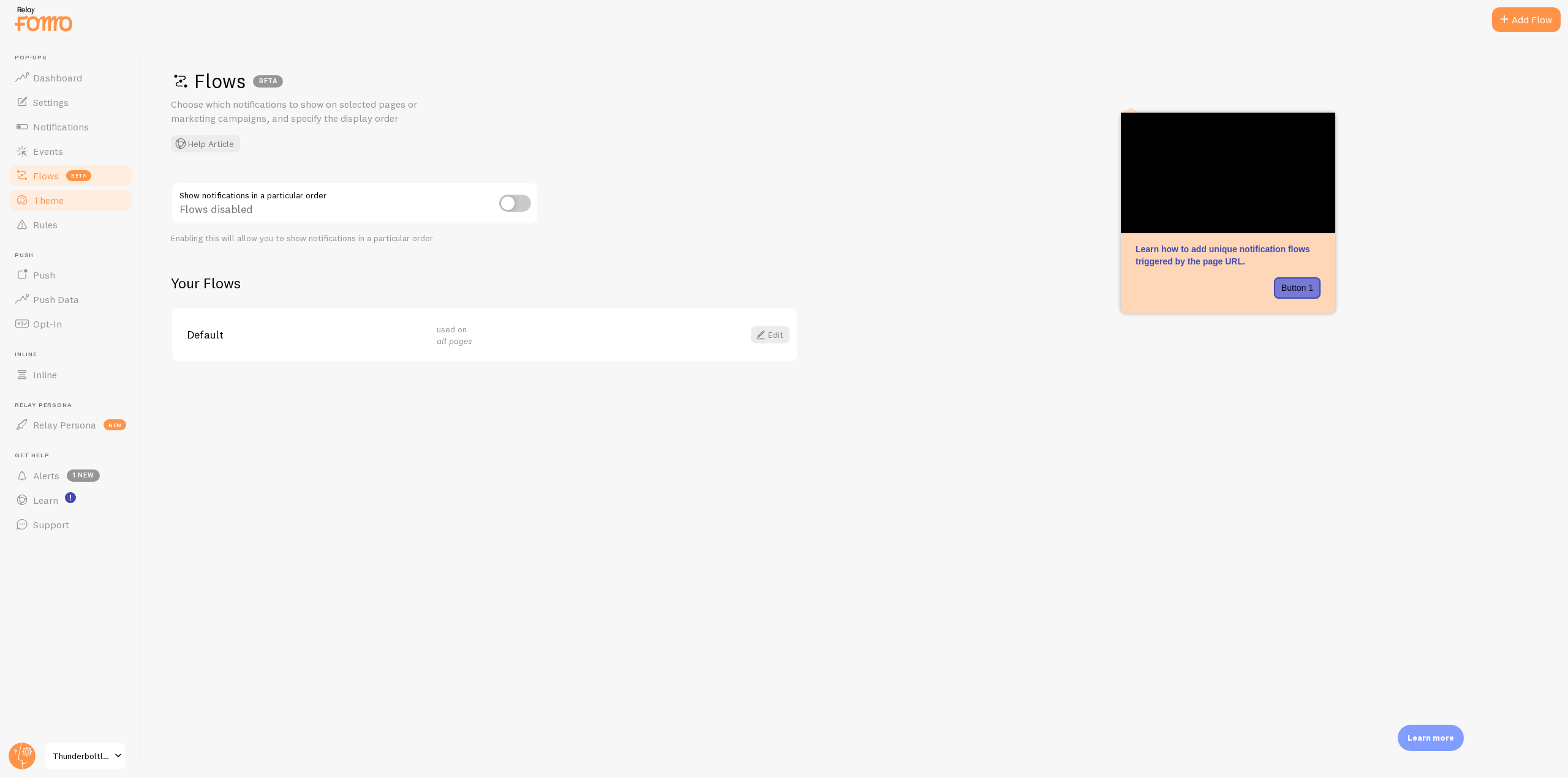
click at [73, 195] on link "Theme" at bounding box center [70, 199] width 126 height 24
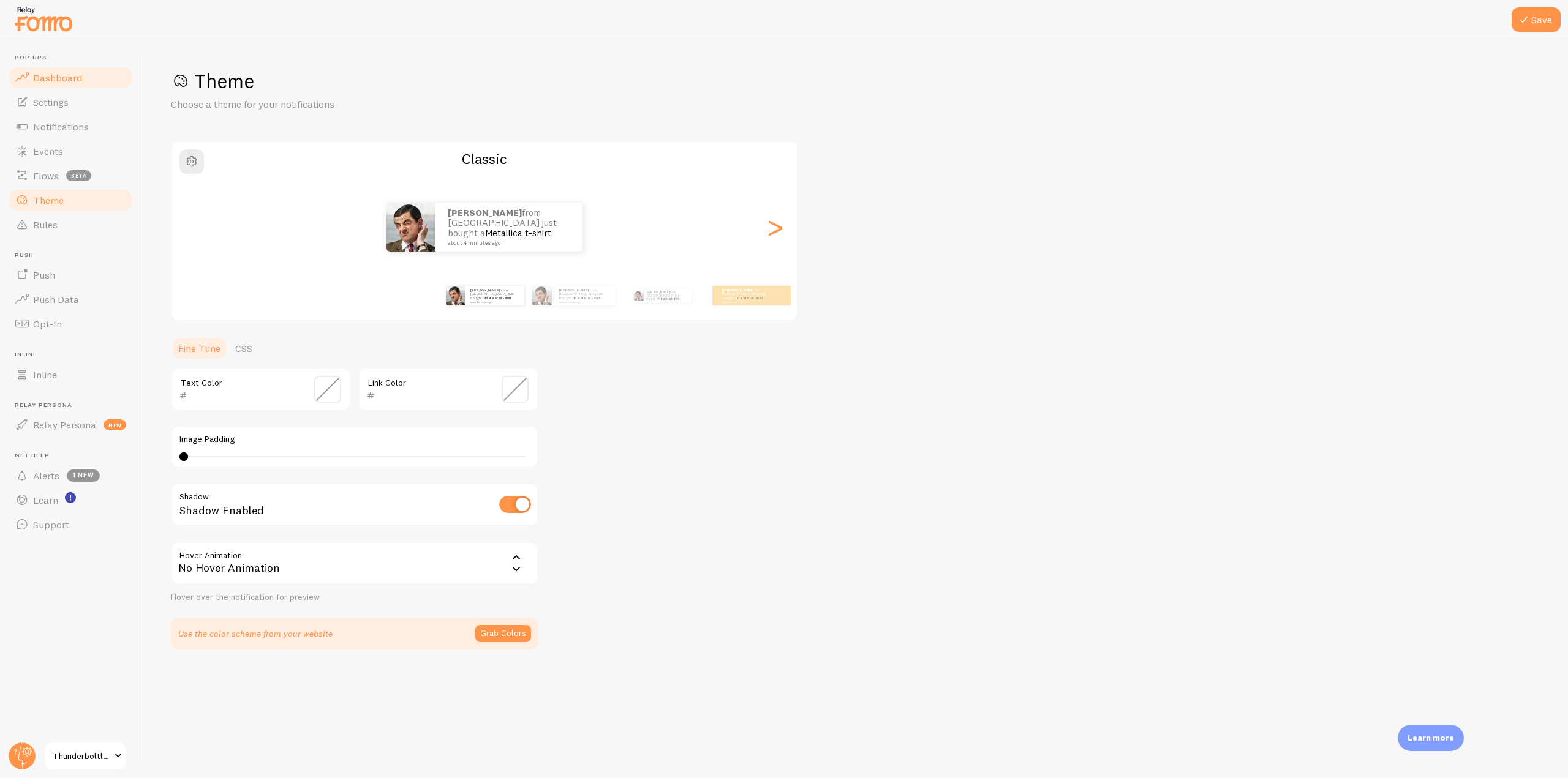
click at [80, 87] on link "Dashboard" at bounding box center [70, 78] width 126 height 24
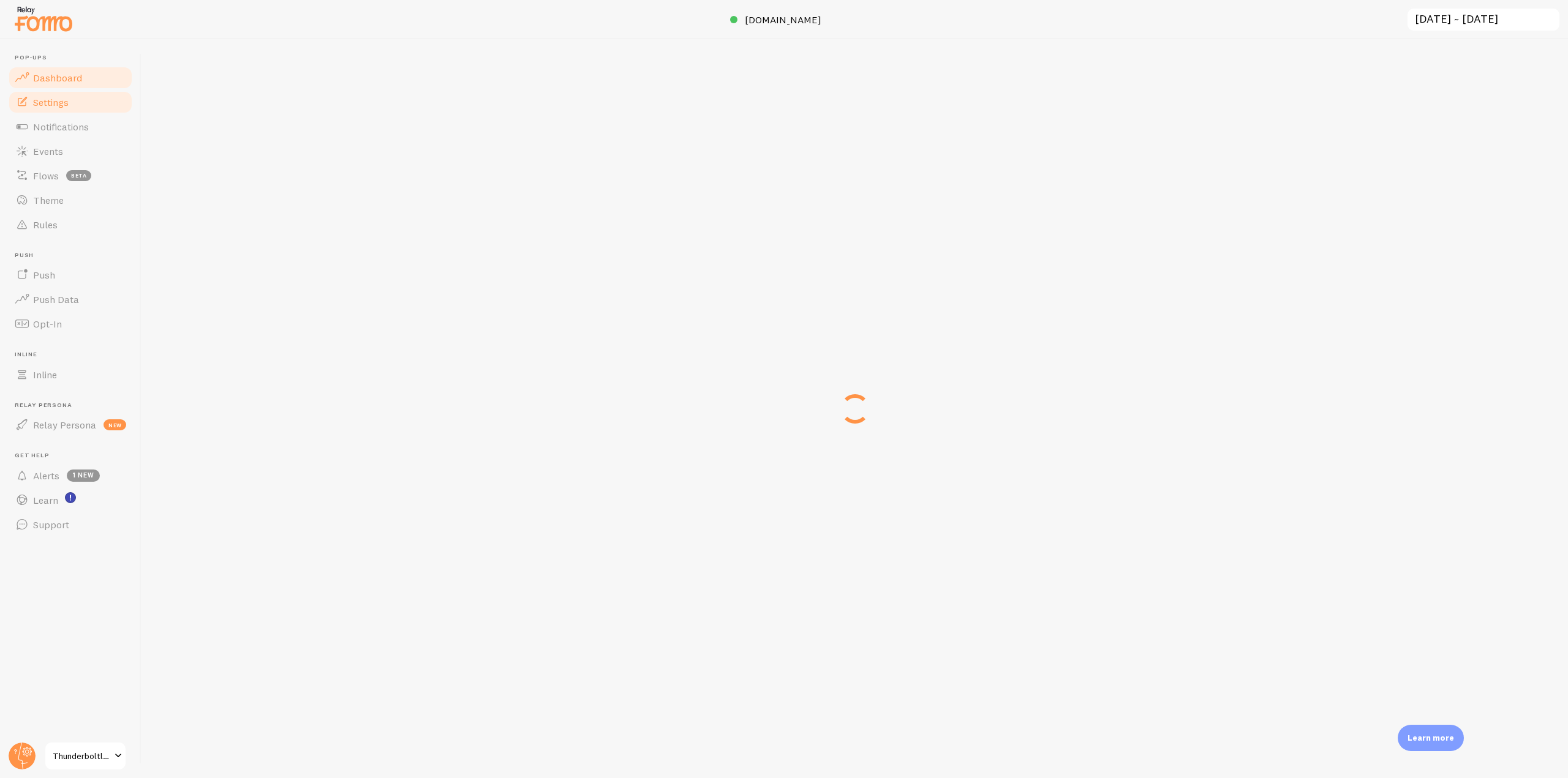
click at [70, 99] on link "Settings" at bounding box center [70, 102] width 126 height 24
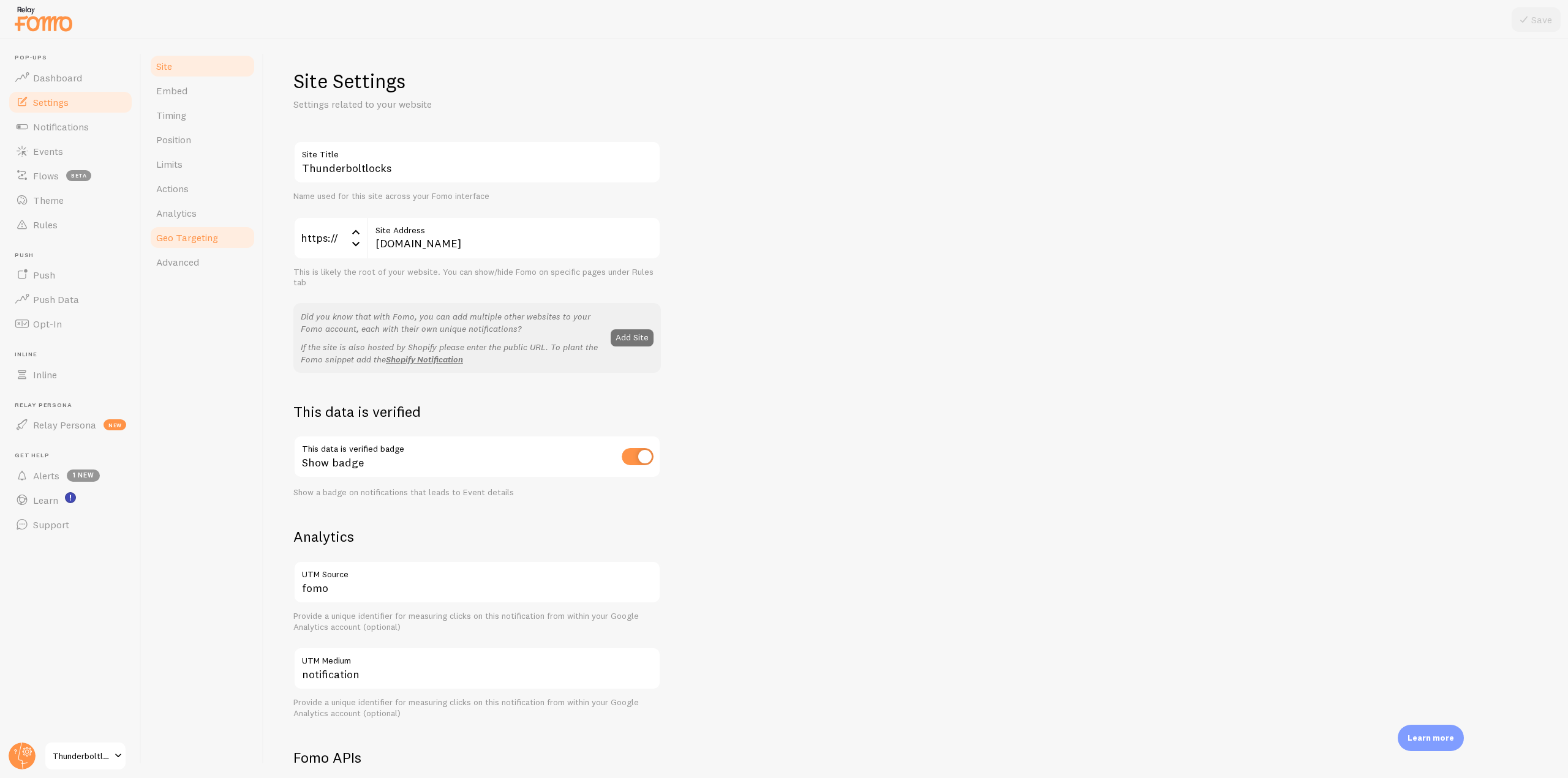
click at [192, 233] on span "Geo Targeting" at bounding box center [187, 238] width 62 height 13
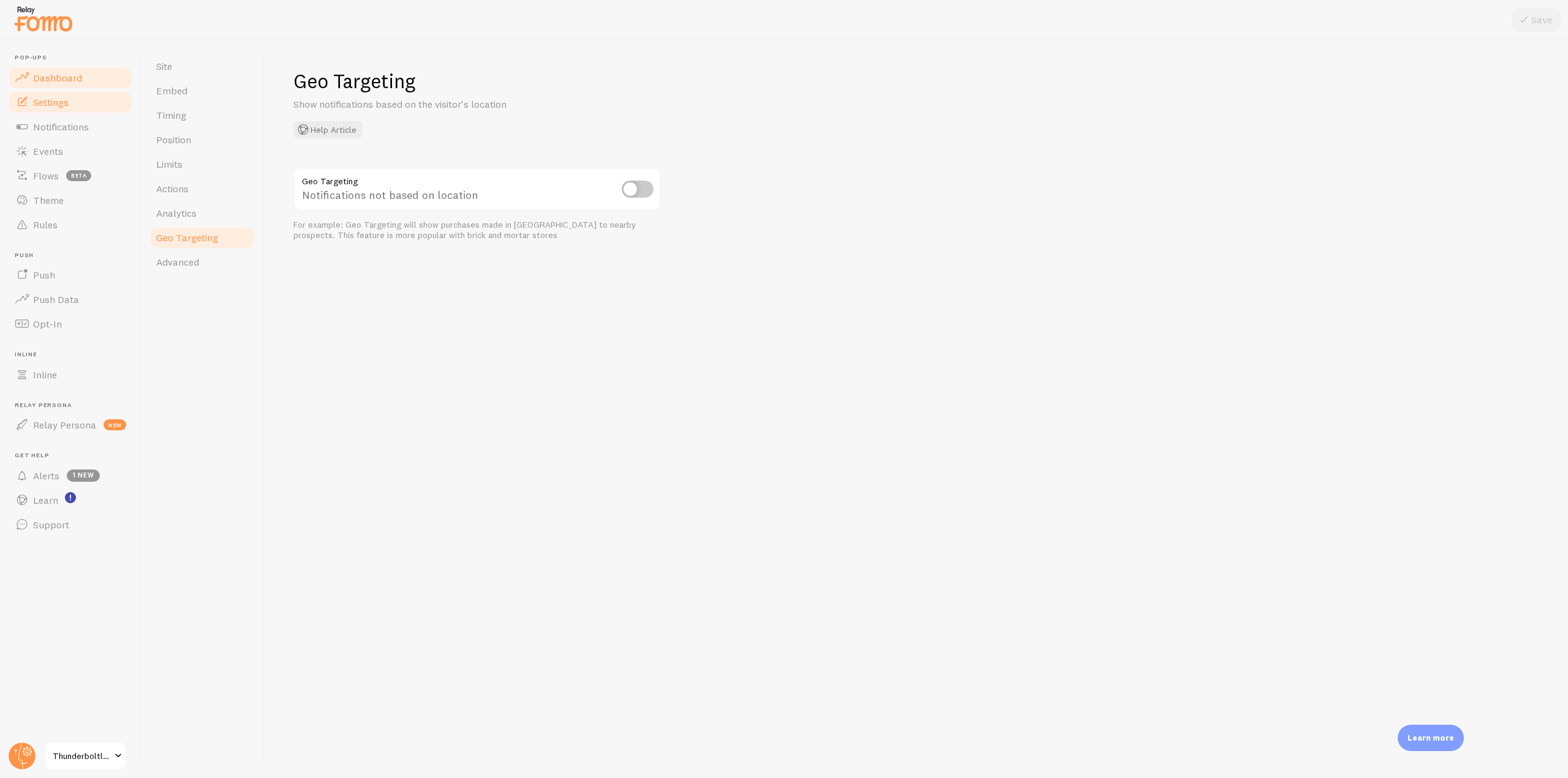
click at [88, 76] on link "Dashboard" at bounding box center [70, 78] width 126 height 24
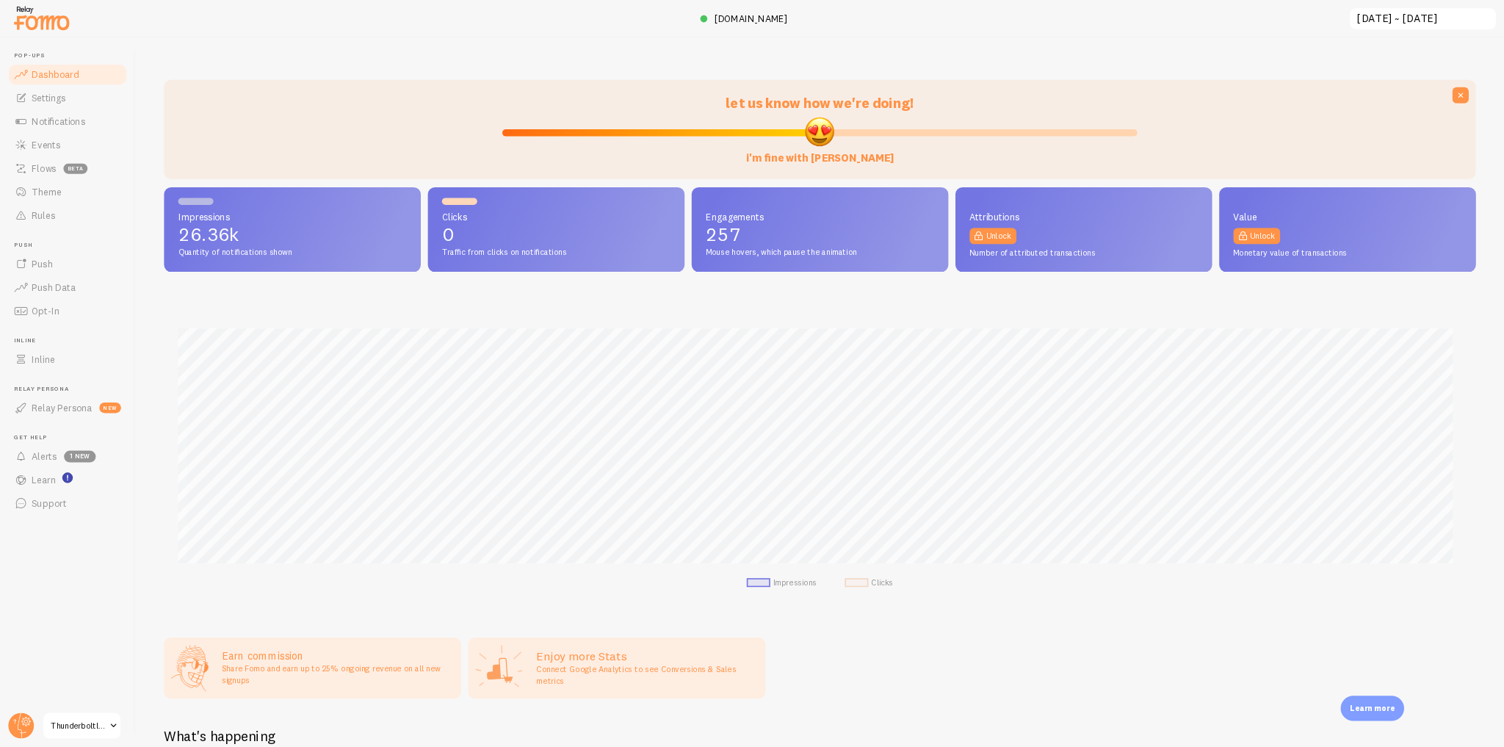
scroll to position [385, 1629]
click at [941, 27] on span "[DOMAIN_NAME]" at bounding box center [939, 23] width 92 height 15
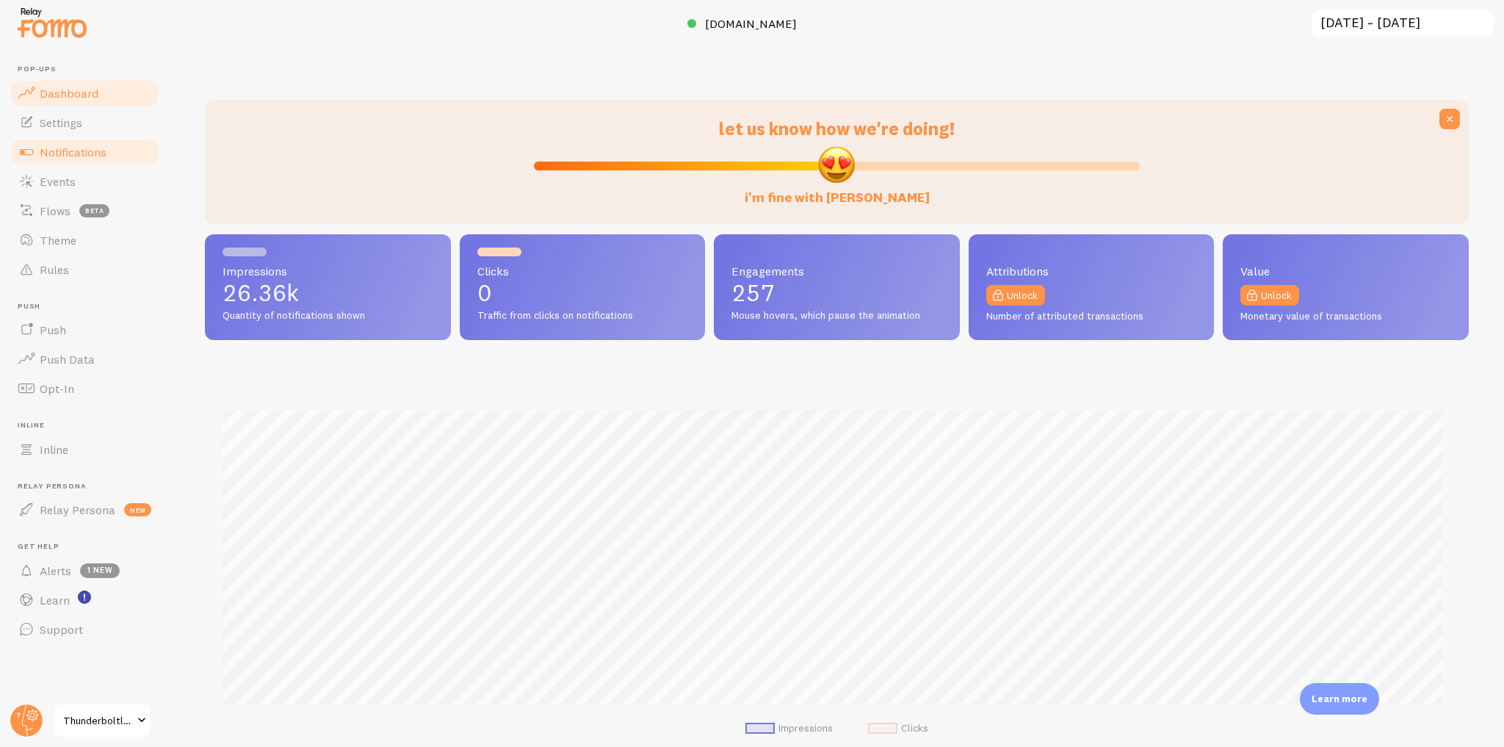
click at [54, 152] on span "Notifications" at bounding box center [73, 152] width 67 height 15
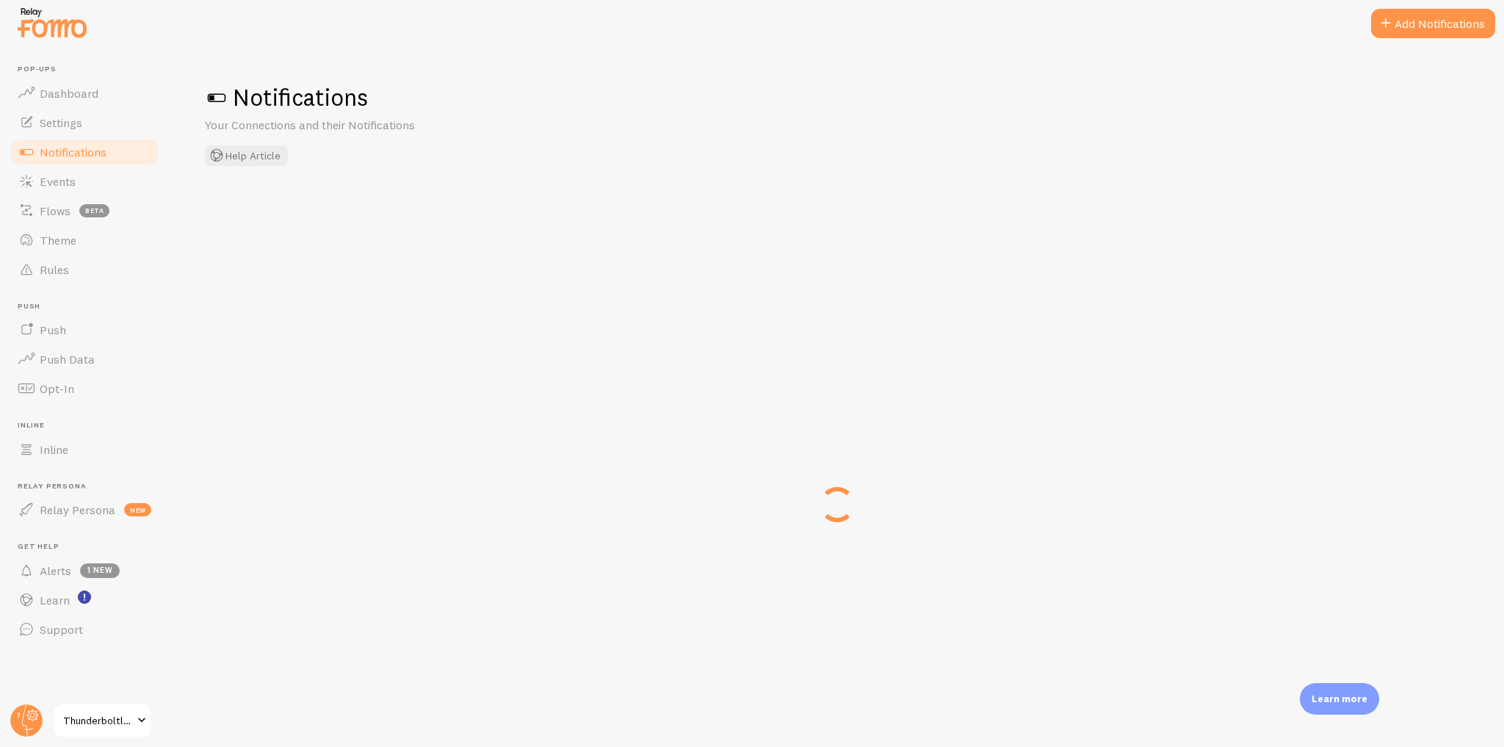
checkbox input "true"
